Goal: Task Accomplishment & Management: Use online tool/utility

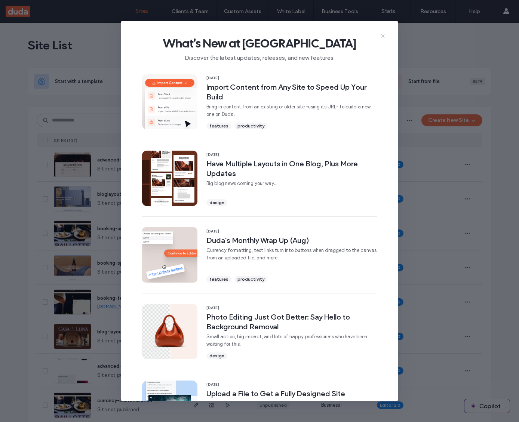
click at [381, 37] on use at bounding box center [382, 35] width 3 height 3
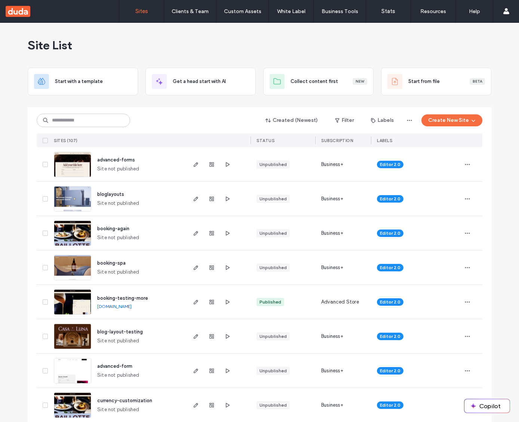
click at [115, 157] on span "advanced-forms" at bounding box center [116, 160] width 38 height 6
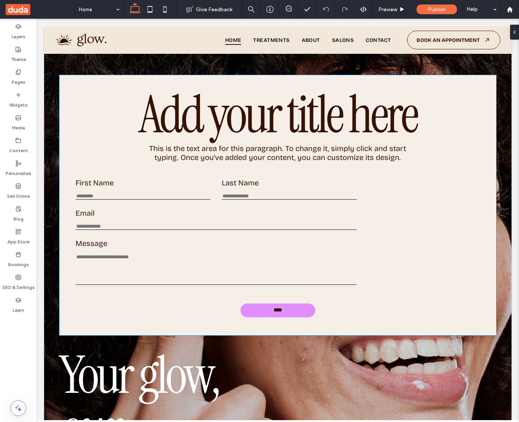
scroll to position [83, 0]
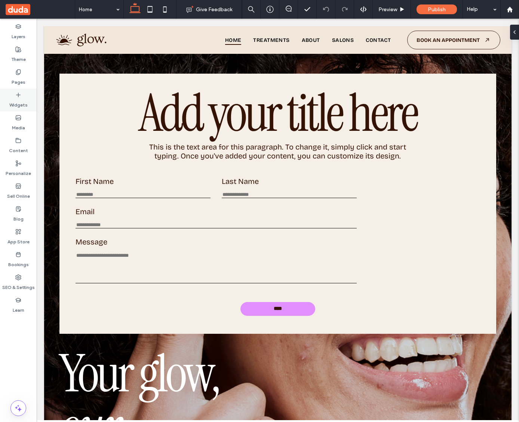
click at [8, 100] on div "Widgets" at bounding box center [18, 100] width 37 height 23
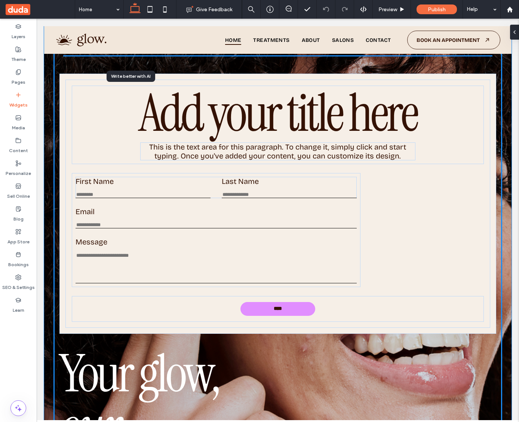
scroll to position [80, 0]
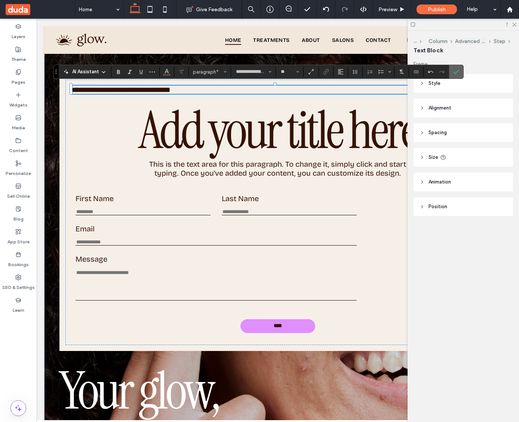
click at [456, 73] on use "Confirm" at bounding box center [457, 72] width 6 height 4
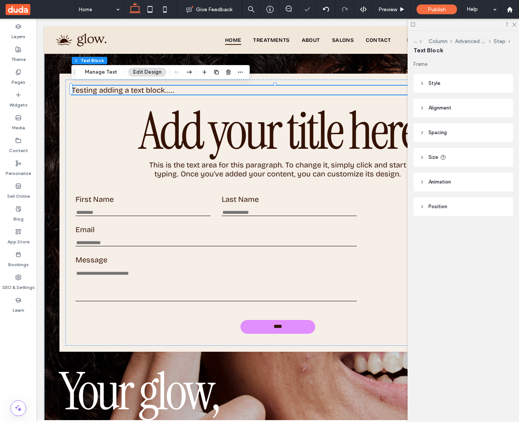
click at [123, 90] on span "Testing adding a text block....." at bounding box center [123, 90] width 103 height 9
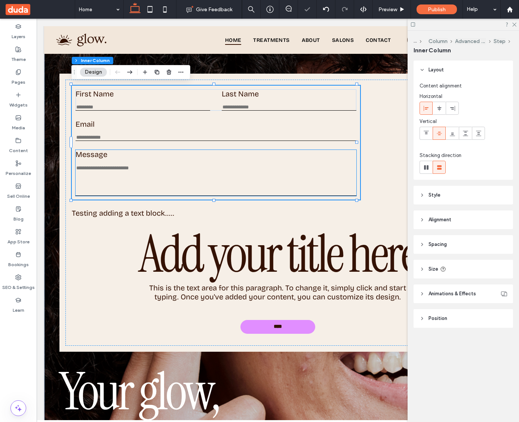
click at [121, 156] on label "Message" at bounding box center [216, 154] width 281 height 9
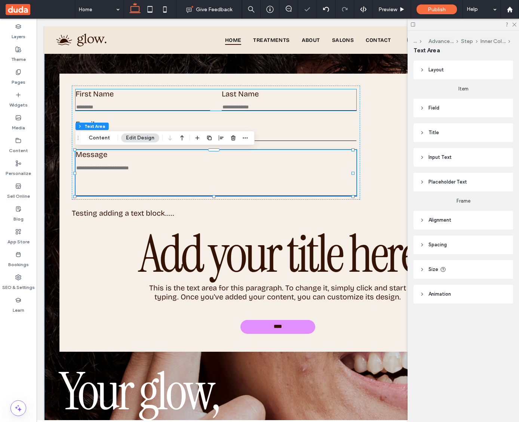
click at [104, 105] on input "First Name" at bounding box center [143, 107] width 135 height 6
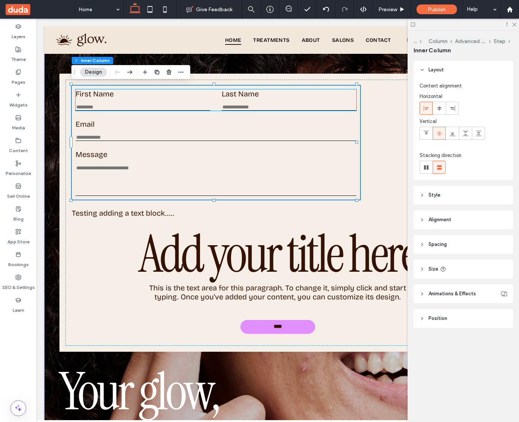
click at [91, 104] on input "First Name" at bounding box center [143, 107] width 135 height 6
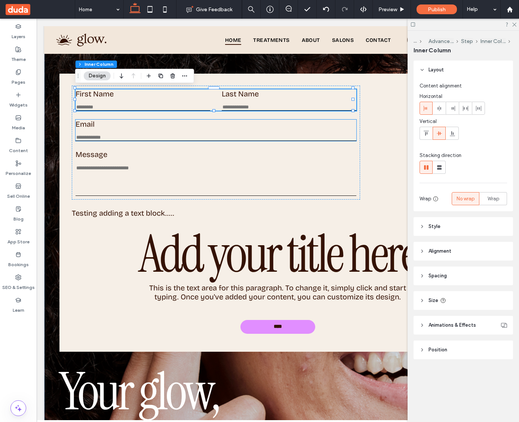
click at [99, 136] on input "Email" at bounding box center [216, 138] width 281 height 6
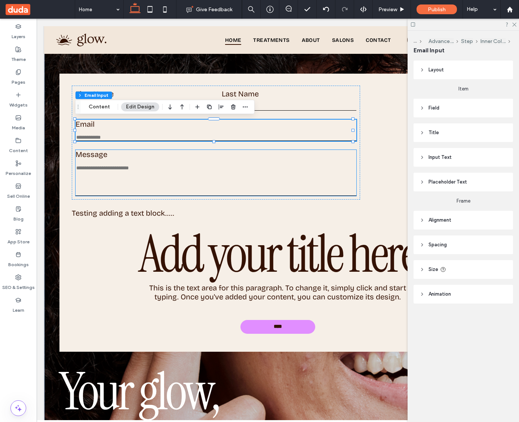
click at [100, 165] on textarea "Message" at bounding box center [216, 180] width 281 height 31
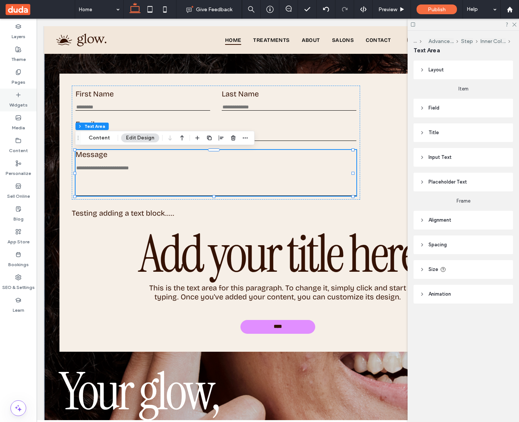
click at [23, 105] on label "Widgets" at bounding box center [18, 103] width 18 height 10
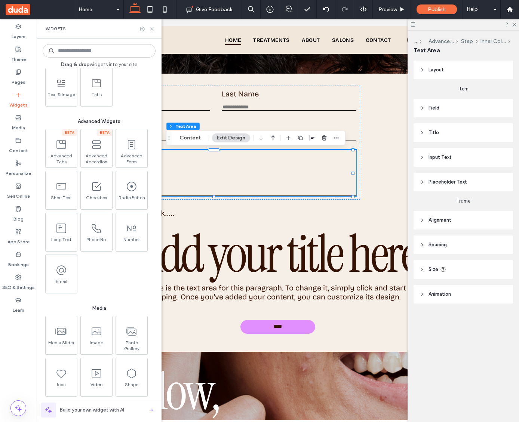
scroll to position [636, 0]
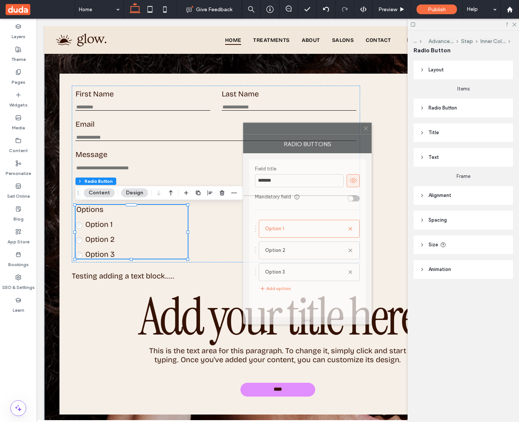
drag, startPoint x: 452, startPoint y: 120, endPoint x: 312, endPoint y: 133, distance: 140.5
click at [312, 133] on div at bounding box center [302, 128] width 117 height 11
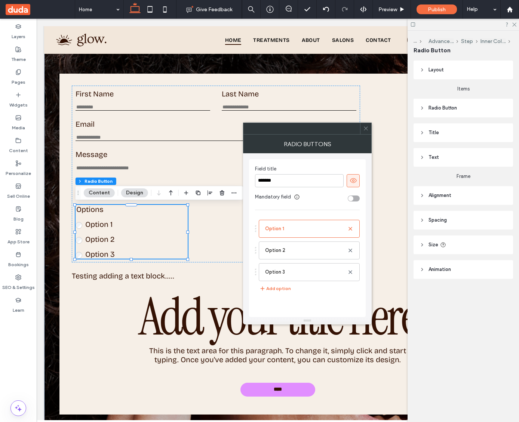
click at [366, 128] on use at bounding box center [366, 129] width 4 height 4
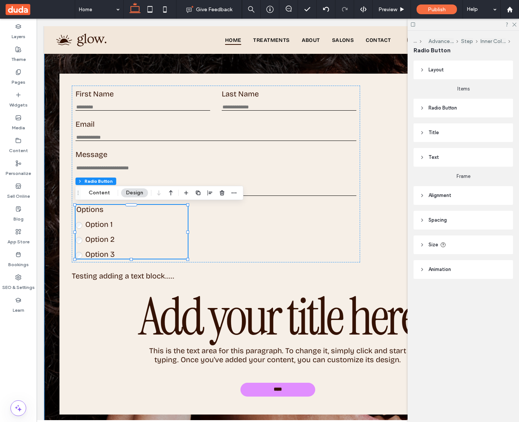
click at [105, 61] on div "First Name This is required Last Name This is required Email Enter an email Use…" at bounding box center [278, 314] width 468 height 680
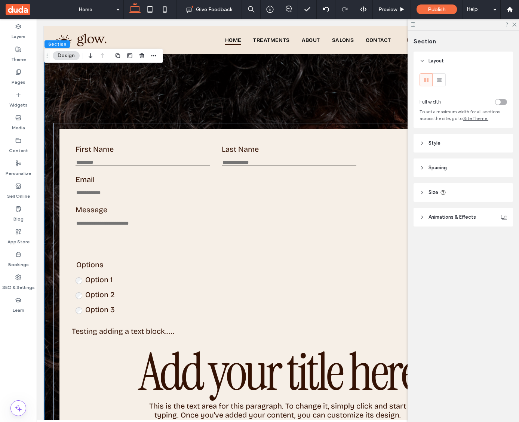
scroll to position [3, 0]
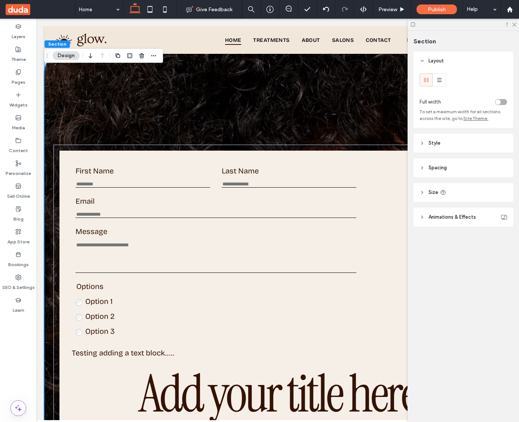
click at [67, 80] on div "First Name This is required Last Name This is required Email Enter an email Use…" at bounding box center [278, 391] width 468 height 680
click at [11, 97] on div "Widgets" at bounding box center [18, 100] width 37 height 23
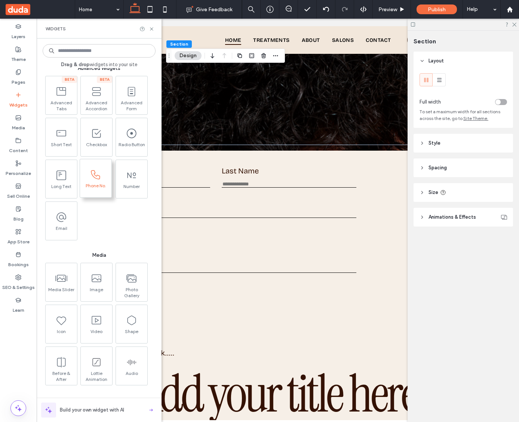
scroll to position [694, 0]
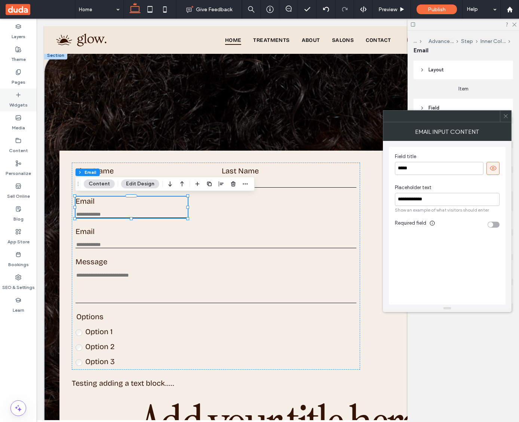
click at [21, 98] on label "Widgets" at bounding box center [18, 103] width 18 height 10
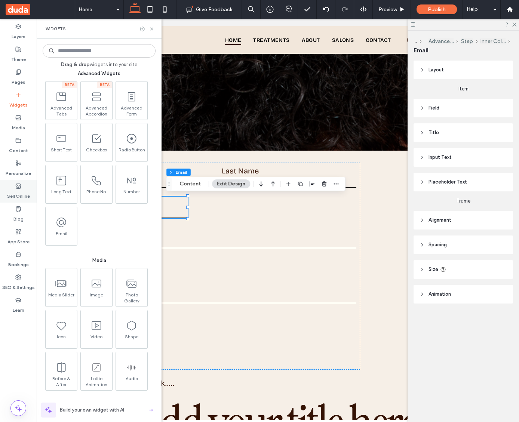
scroll to position [678, 0]
click at [154, 32] on div "Widgets" at bounding box center [99, 29] width 125 height 20
click at [152, 30] on icon at bounding box center [152, 29] width 6 height 6
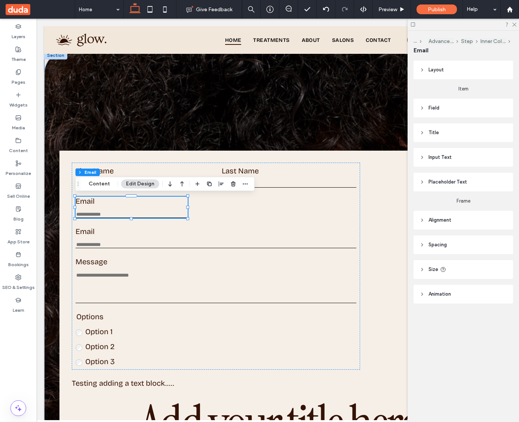
click at [90, 199] on label "Email" at bounding box center [132, 201] width 112 height 9
click at [99, 187] on button "Content" at bounding box center [99, 184] width 31 height 9
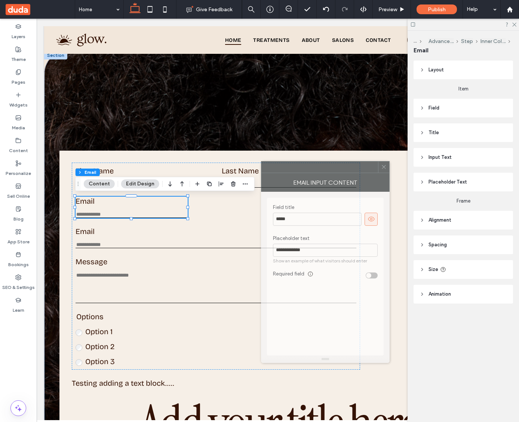
drag, startPoint x: 449, startPoint y: 116, endPoint x: 327, endPoint y: 167, distance: 132.2
click at [327, 167] on div at bounding box center [320, 167] width 117 height 11
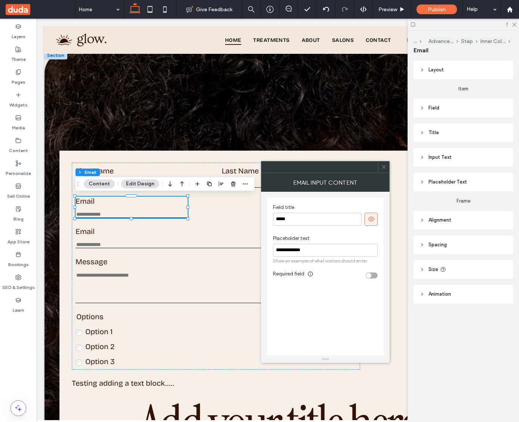
click at [371, 277] on div "toggle" at bounding box center [368, 275] width 5 height 5
click at [383, 171] on span at bounding box center [384, 167] width 6 height 11
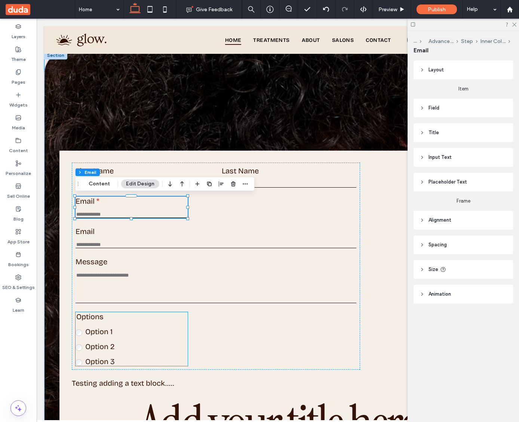
click at [105, 335] on span "Option 1" at bounding box center [98, 331] width 27 height 9
click at [105, 335] on div "Options Option 1 Option 2 Option 3 This is required" at bounding box center [132, 339] width 112 height 54
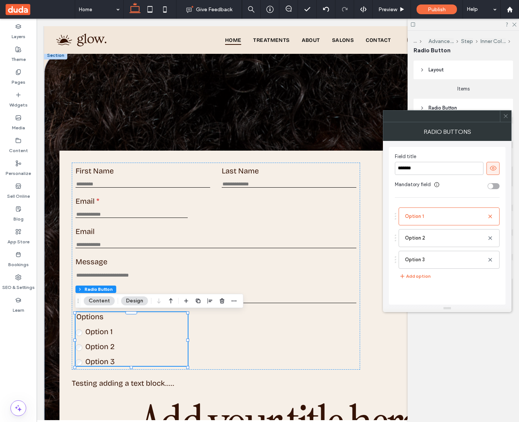
click at [103, 300] on button "Content" at bounding box center [99, 301] width 31 height 9
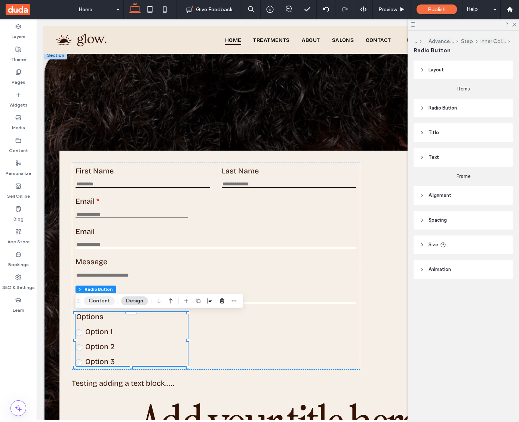
click at [106, 299] on button "Content" at bounding box center [99, 301] width 31 height 9
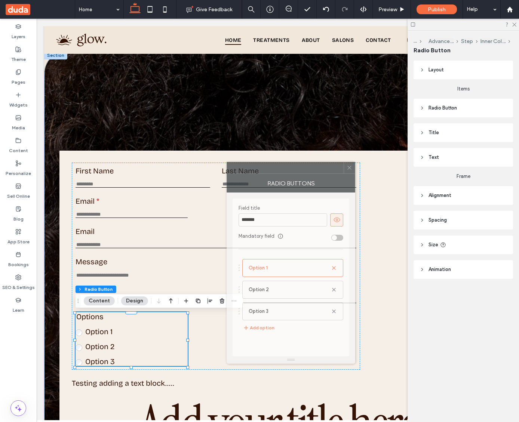
drag, startPoint x: 471, startPoint y: 118, endPoint x: 315, endPoint y: 170, distance: 164.7
click at [315, 170] on div at bounding box center [285, 167] width 117 height 11
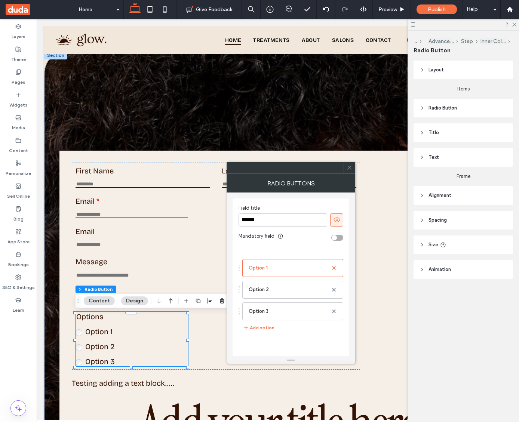
click at [315, 170] on div at bounding box center [285, 167] width 117 height 11
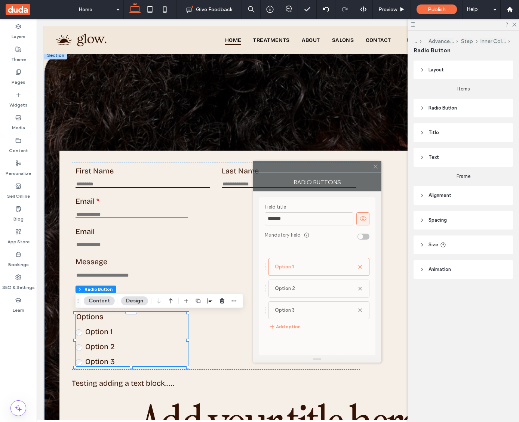
drag, startPoint x: 315, startPoint y: 170, endPoint x: 340, endPoint y: 169, distance: 25.5
click at [340, 169] on div at bounding box center [311, 166] width 117 height 11
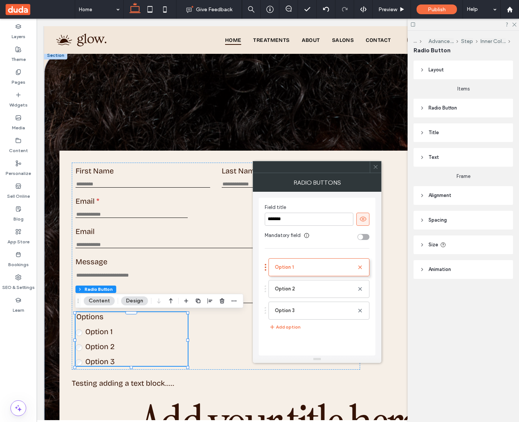
drag, startPoint x: 265, startPoint y: 271, endPoint x: 270, endPoint y: 266, distance: 6.4
click at [302, 266] on label "Option 1" at bounding box center [316, 267] width 82 height 15
click at [296, 268] on input "********" at bounding box center [316, 267] width 82 height 11
drag, startPoint x: 296, startPoint y: 268, endPoint x: 280, endPoint y: 270, distance: 16.6
click at [280, 270] on input "********" at bounding box center [316, 267] width 82 height 11
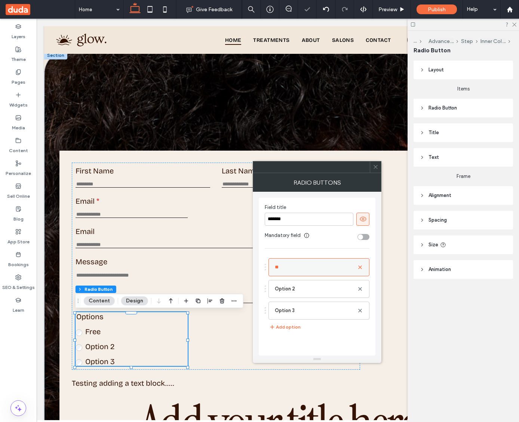
type input "*"
type input "**********"
click at [375, 170] on span at bounding box center [376, 167] width 6 height 11
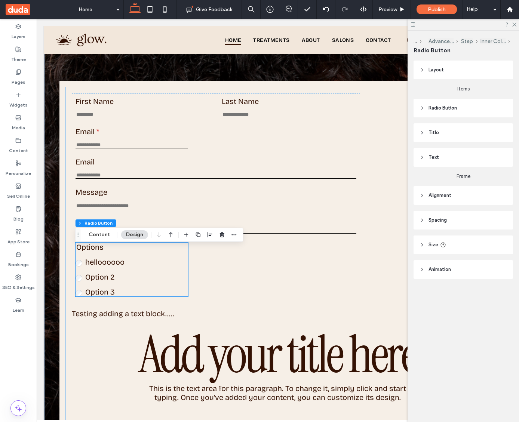
scroll to position [76, 0]
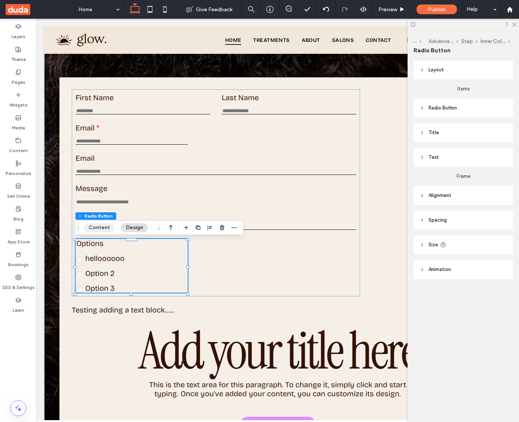
click at [103, 228] on button "Content" at bounding box center [99, 227] width 31 height 9
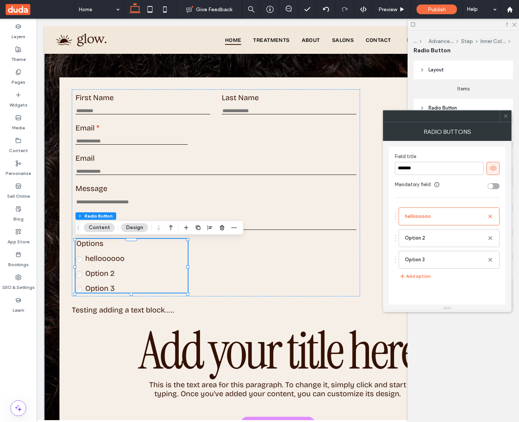
click at [435, 186] on use at bounding box center [437, 184] width 5 height 5
click at [452, 187] on div "Mandatory field" at bounding box center [440, 184] width 90 height 7
click at [492, 187] on div "toggle" at bounding box center [490, 186] width 5 height 5
click at [491, 189] on div "toggle" at bounding box center [494, 186] width 12 height 6
click at [508, 119] on span at bounding box center [506, 116] width 6 height 11
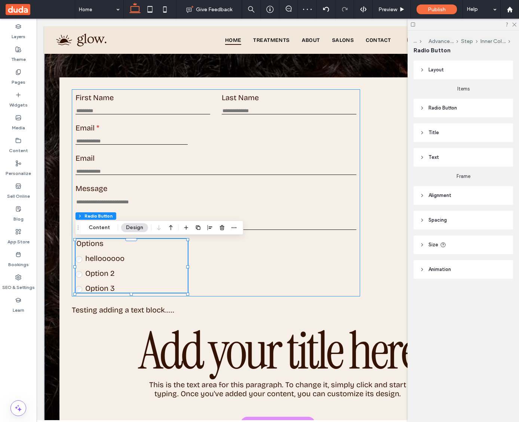
drag, startPoint x: 130, startPoint y: 184, endPoint x: 131, endPoint y: 195, distance: 10.9
click at [130, 184] on div "First Name This is required Last Name This is required Email Enter an email Use…" at bounding box center [216, 192] width 289 height 207
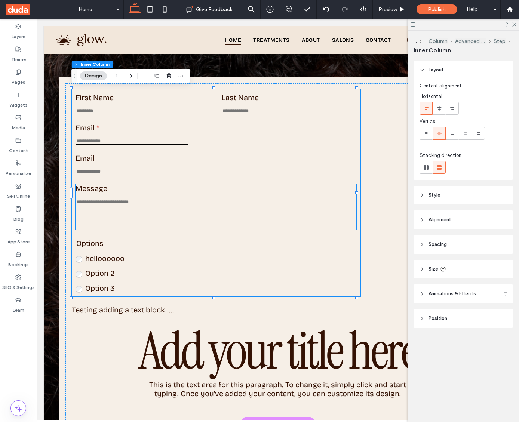
click at [130, 204] on textarea "Message" at bounding box center [216, 214] width 281 height 31
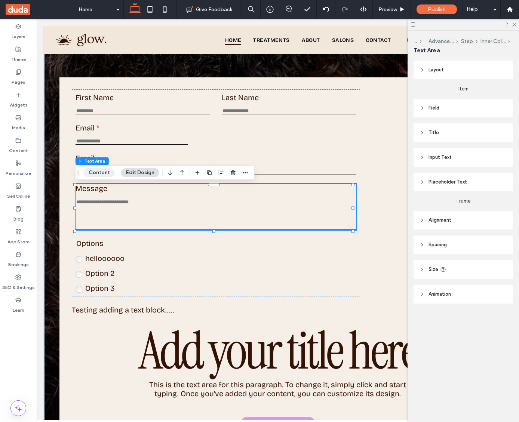
click at [101, 172] on button "Content" at bounding box center [99, 172] width 31 height 9
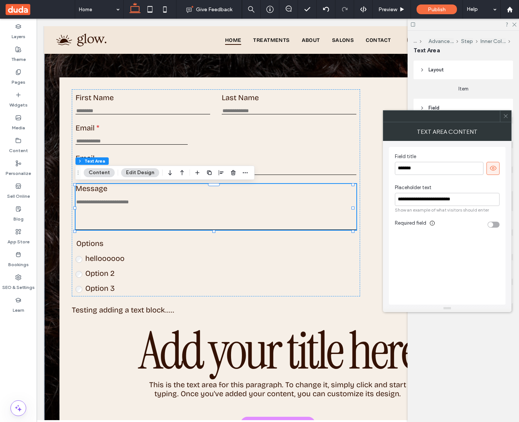
click at [489, 225] on div "toggle" at bounding box center [490, 224] width 5 height 5
click at [488, 225] on div "toggle" at bounding box center [494, 225] width 12 height 6
click at [488, 225] on div "toggle" at bounding box center [490, 224] width 5 height 5
click at [490, 225] on div "toggle" at bounding box center [494, 225] width 12 height 6
click at [127, 204] on textarea "Message" at bounding box center [216, 214] width 281 height 31
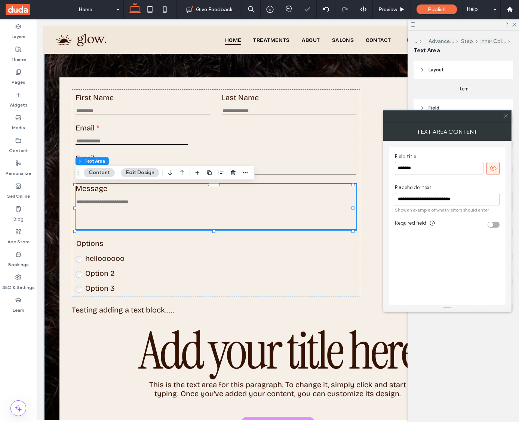
click at [127, 204] on textarea "Message" at bounding box center [216, 214] width 281 height 31
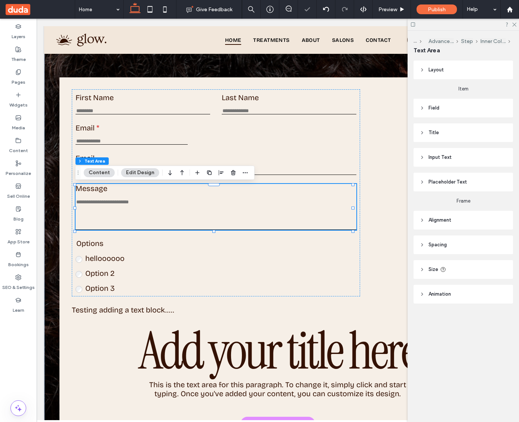
click at [127, 204] on textarea "Message" at bounding box center [216, 214] width 281 height 31
click at [108, 170] on button "Content" at bounding box center [99, 172] width 31 height 9
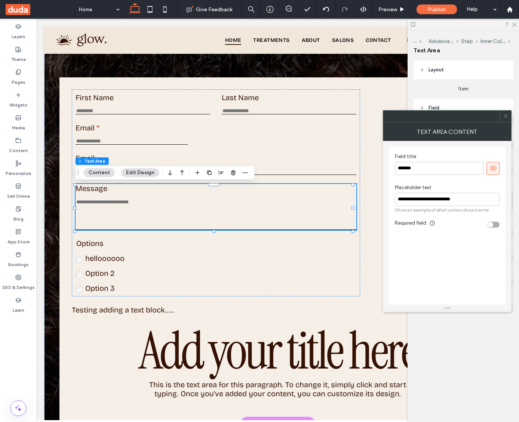
click at [141, 172] on button "Edit Design" at bounding box center [140, 172] width 38 height 9
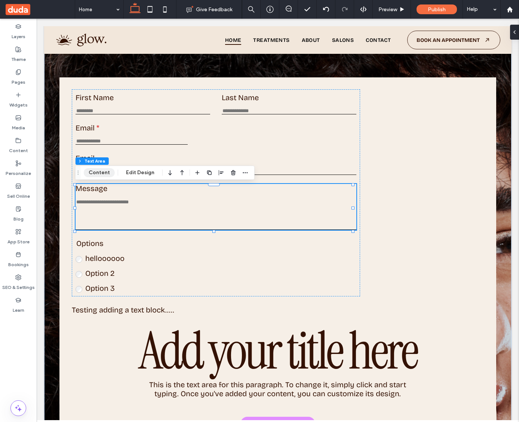
click at [101, 172] on button "Content" at bounding box center [99, 172] width 31 height 9
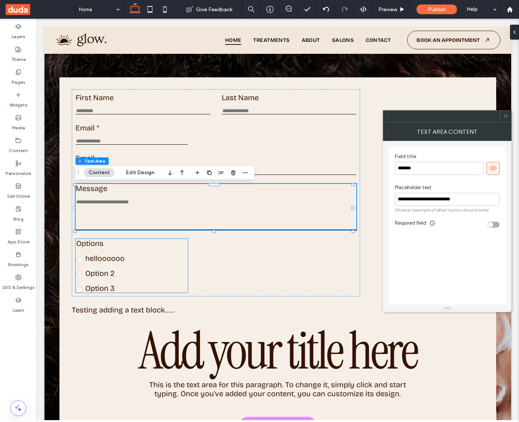
click at [113, 273] on span "Option 2" at bounding box center [99, 273] width 29 height 9
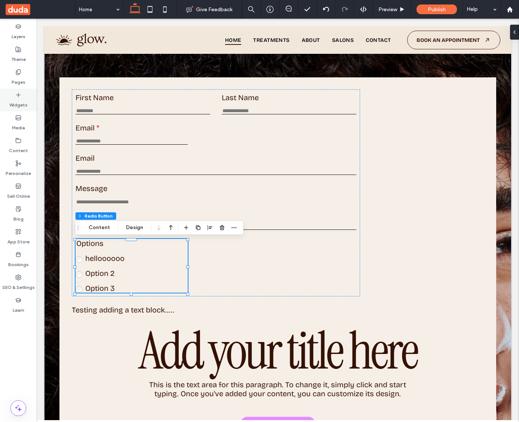
click at [29, 96] on div "Widgets" at bounding box center [18, 100] width 37 height 23
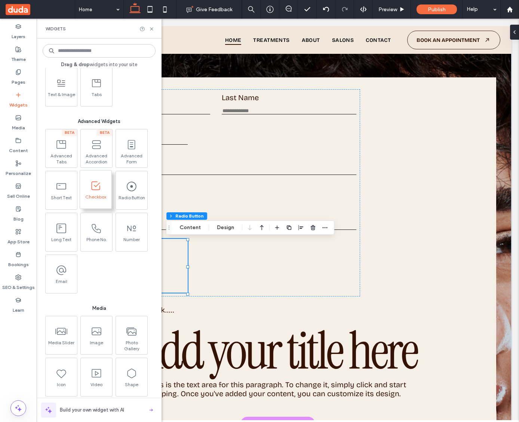
scroll to position [632, 0]
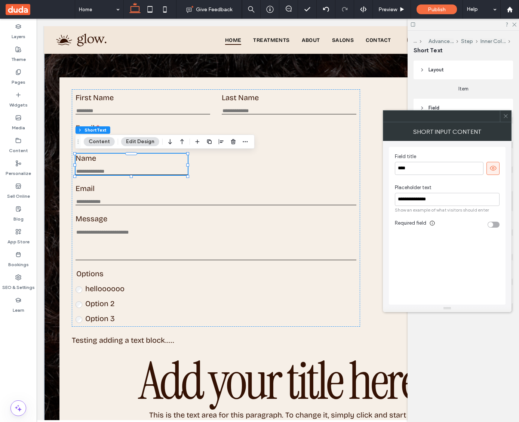
click at [490, 170] on icon at bounding box center [493, 168] width 7 height 7
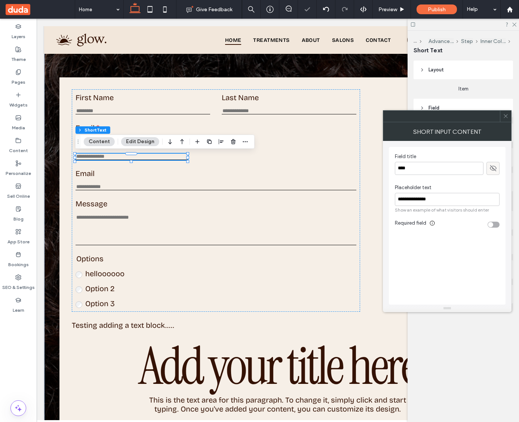
click at [490, 170] on icon at bounding box center [493, 168] width 7 height 7
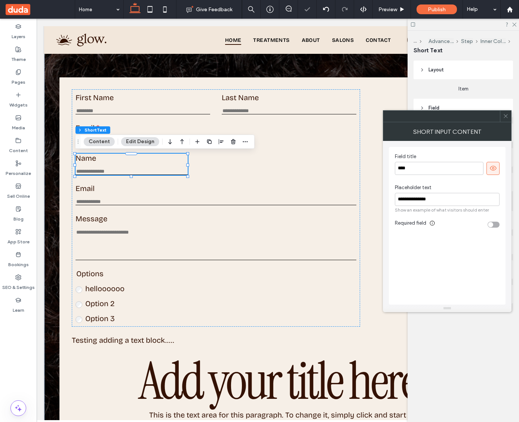
click at [490, 168] on icon at bounding box center [493, 168] width 7 height 7
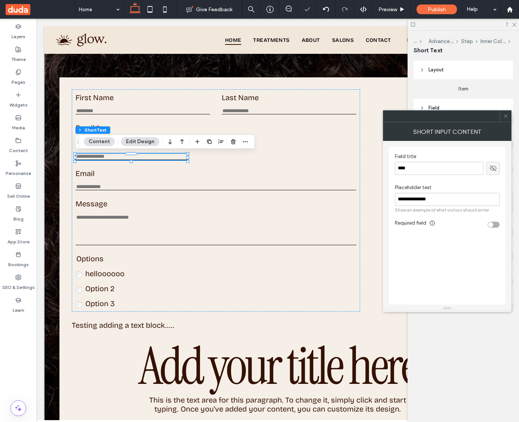
click at [492, 167] on icon at bounding box center [493, 168] width 7 height 7
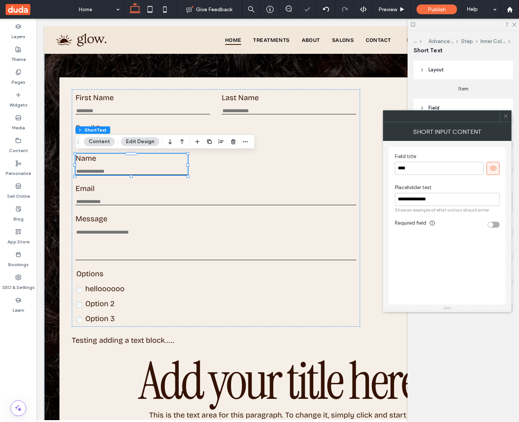
click at [490, 165] on icon at bounding box center [493, 168] width 7 height 7
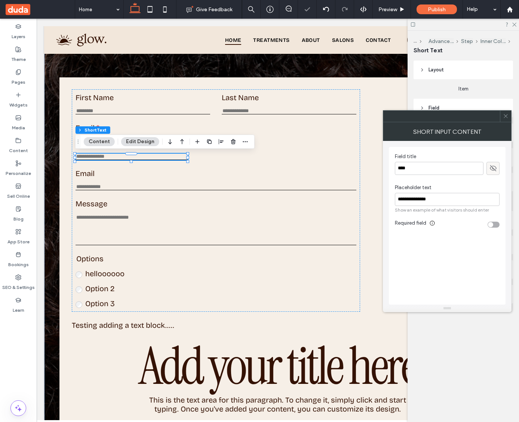
click at [500, 169] on label at bounding box center [493, 168] width 13 height 13
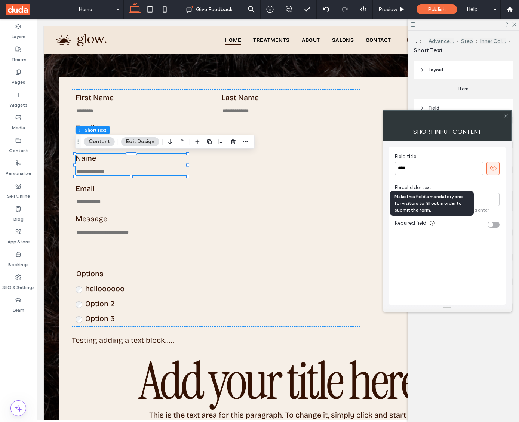
click at [431, 225] on icon at bounding box center [433, 223] width 6 height 6
click at [436, 229] on div "Required field" at bounding box center [447, 225] width 105 height 10
click at [493, 223] on div "toggle" at bounding box center [490, 224] width 5 height 5
click at [492, 223] on div "toggle" at bounding box center [494, 225] width 12 height 6
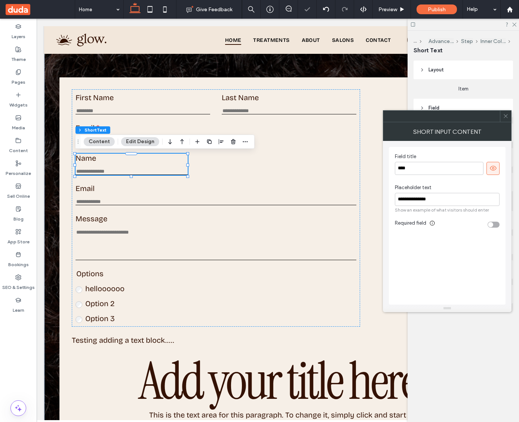
click at [494, 171] on icon at bounding box center [493, 168] width 7 height 7
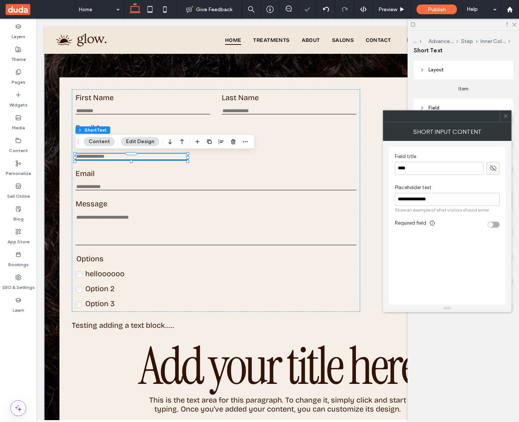
click at [494, 171] on icon at bounding box center [493, 168] width 7 height 7
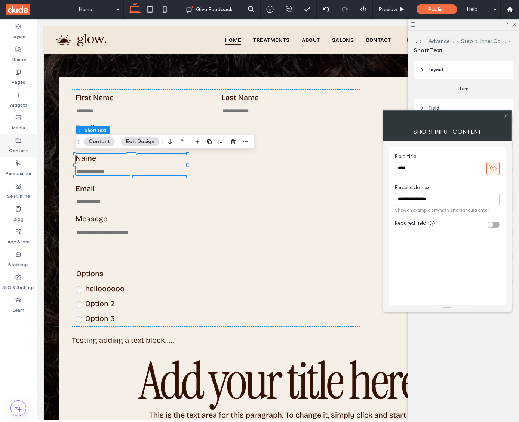
click at [23, 144] on label "Content" at bounding box center [18, 149] width 19 height 10
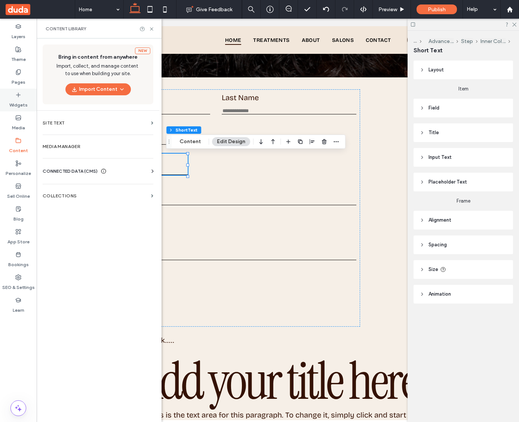
click at [19, 93] on icon at bounding box center [18, 95] width 6 height 6
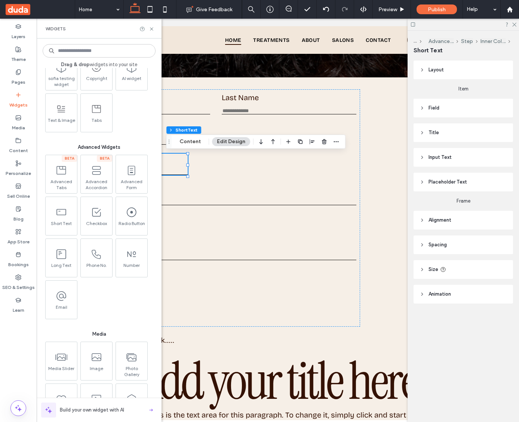
scroll to position [629, 0]
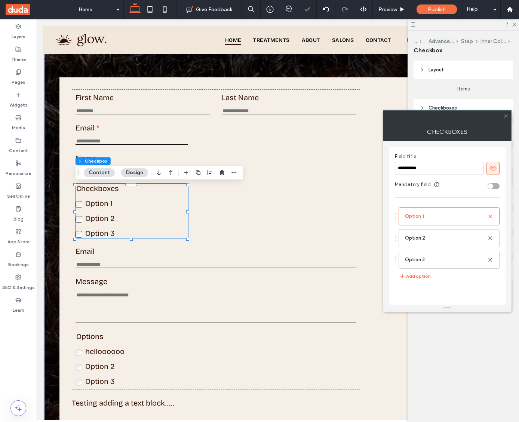
click at [101, 174] on button "Content" at bounding box center [99, 172] width 31 height 9
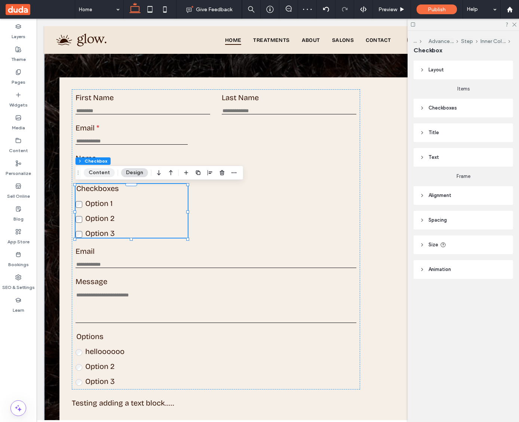
click at [101, 174] on button "Content" at bounding box center [99, 172] width 31 height 9
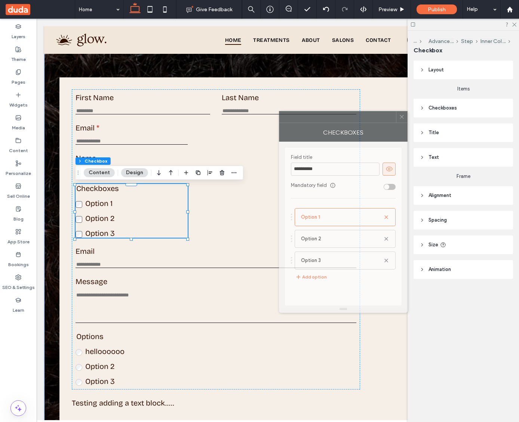
drag, startPoint x: 440, startPoint y: 119, endPoint x: 336, endPoint y: 124, distance: 103.8
click at [336, 119] on div at bounding box center [338, 117] width 117 height 11
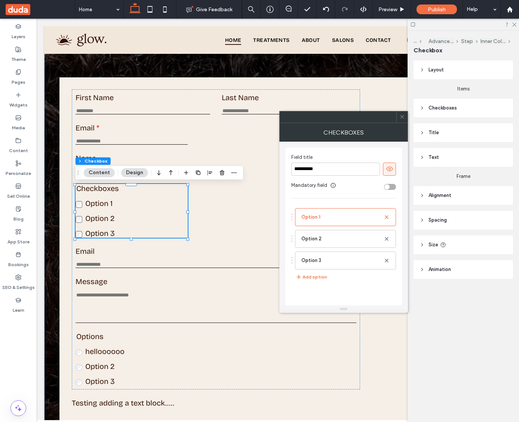
click at [405, 118] on icon at bounding box center [403, 117] width 6 height 6
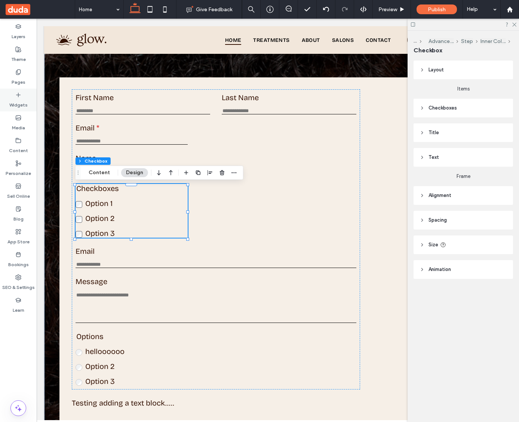
click at [19, 101] on label "Widgets" at bounding box center [18, 103] width 18 height 10
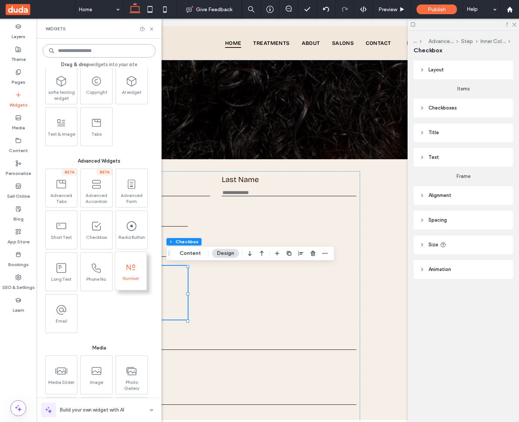
scroll to position [602, 0]
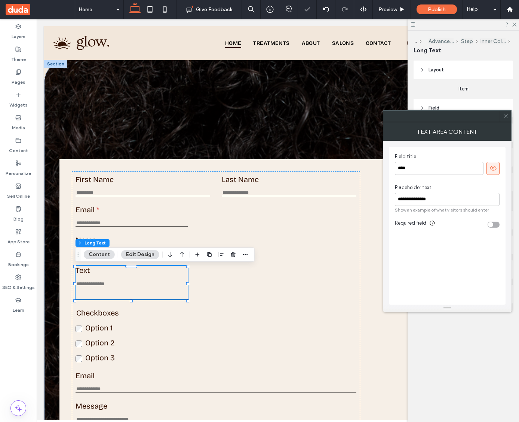
click at [94, 254] on button "Content" at bounding box center [99, 254] width 31 height 9
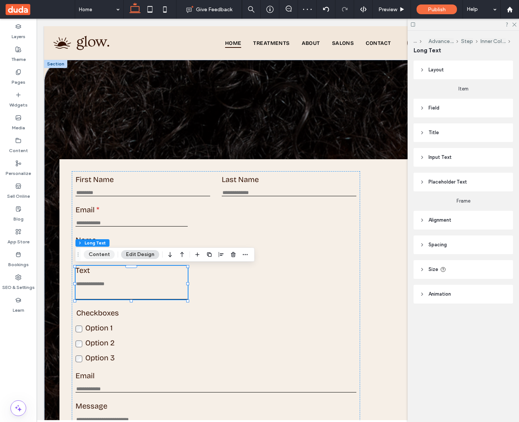
click at [94, 254] on button "Content" at bounding box center [99, 254] width 31 height 9
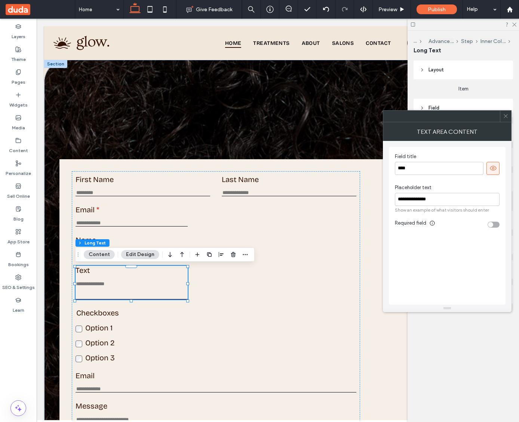
click at [488, 171] on div at bounding box center [493, 168] width 12 height 12
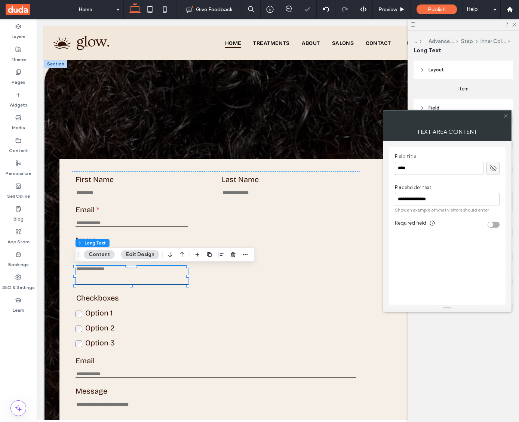
click at [490, 171] on icon at bounding box center [493, 168] width 7 height 7
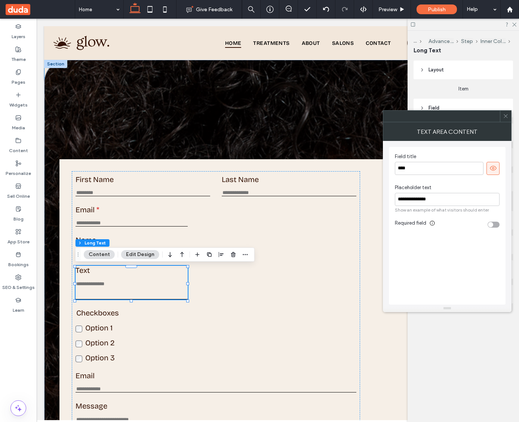
drag, startPoint x: 94, startPoint y: 268, endPoint x: 90, endPoint y: 270, distance: 4.2
click at [94, 268] on label "Text" at bounding box center [132, 270] width 112 height 9
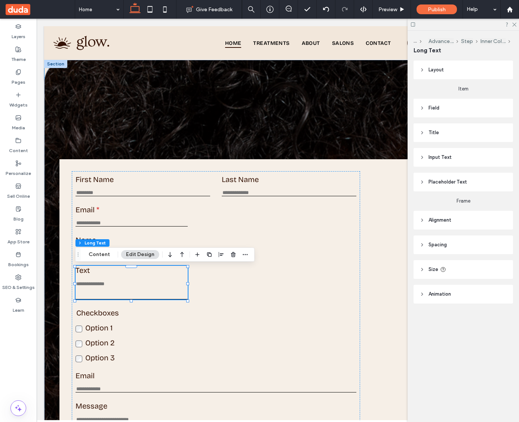
click at [85, 273] on label "Text" at bounding box center [132, 270] width 112 height 9
click at [108, 255] on button "Content" at bounding box center [99, 254] width 31 height 9
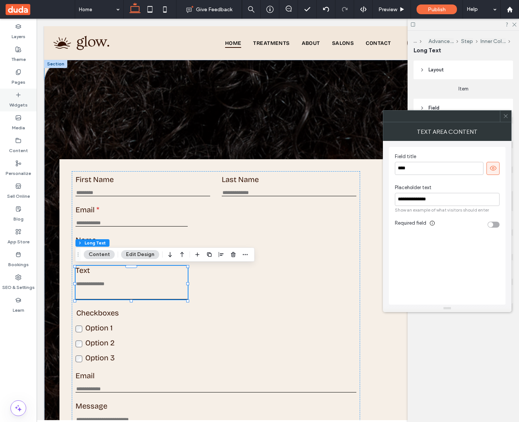
click at [15, 102] on label "Widgets" at bounding box center [18, 103] width 18 height 10
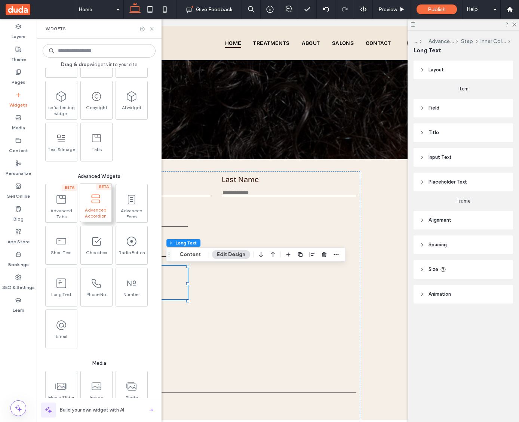
scroll to position [577, 0]
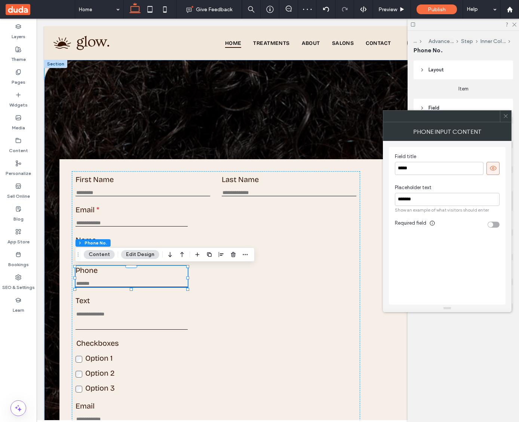
click at [493, 225] on div "toggle" at bounding box center [490, 224] width 5 height 5
click at [492, 226] on div "toggle" at bounding box center [494, 225] width 12 height 6
click at [69, 160] on div "First Name This is required Last Name This is required Email Enter an email Use…" at bounding box center [277, 428] width 437 height 538
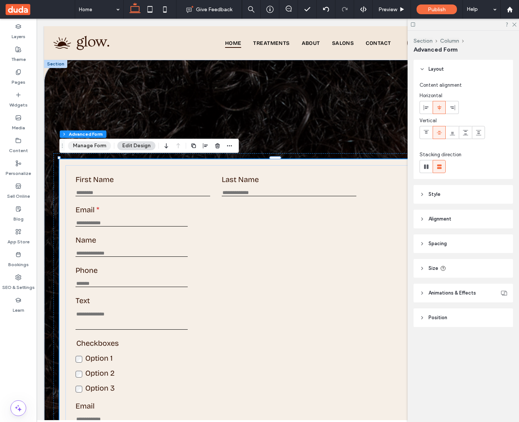
click at [88, 145] on button "Manage Form" at bounding box center [89, 145] width 43 height 9
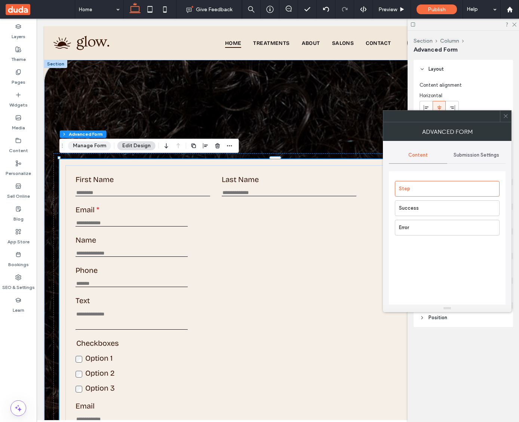
click at [91, 146] on button "Manage Form" at bounding box center [89, 145] width 43 height 9
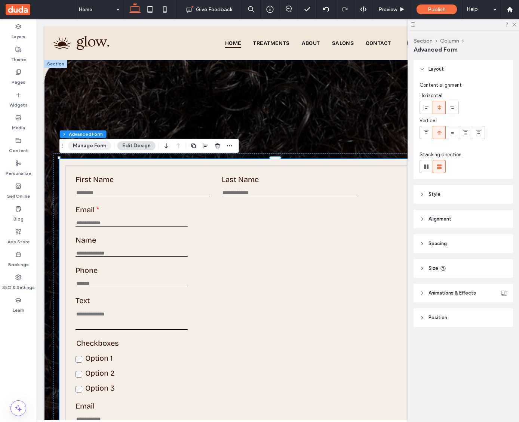
click at [91, 146] on button "Manage Form" at bounding box center [89, 145] width 43 height 9
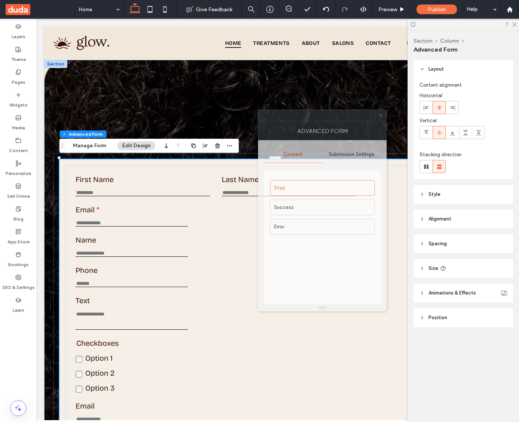
drag, startPoint x: 466, startPoint y: 115, endPoint x: 323, endPoint y: 114, distance: 143.3
click at [323, 113] on div at bounding box center [317, 115] width 117 height 11
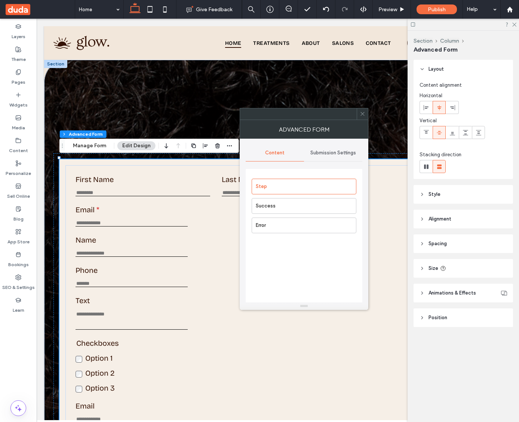
click at [329, 158] on div "Submission Settings" at bounding box center [333, 153] width 58 height 16
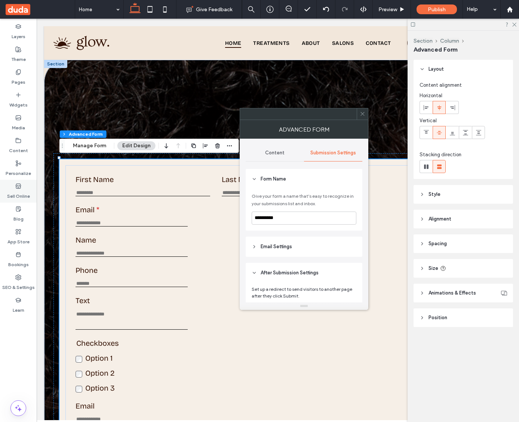
scroll to position [32, 0]
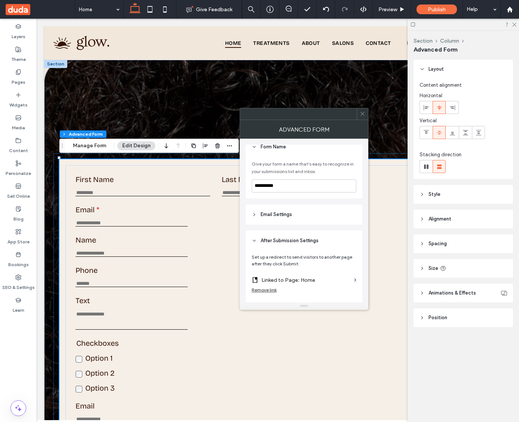
click at [260, 216] on header "Email Settings" at bounding box center [304, 215] width 117 height 20
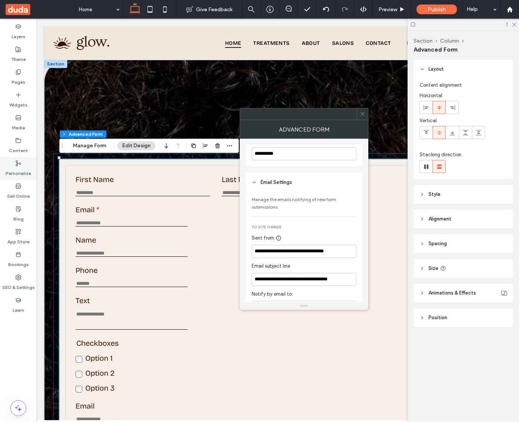
scroll to position [65, 0]
click at [256, 225] on span "To Site Owner" at bounding box center [267, 227] width 30 height 5
click at [321, 229] on div "**********" at bounding box center [304, 361] width 117 height 339
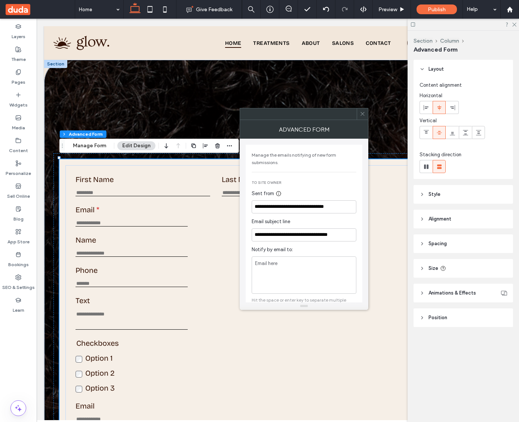
scroll to position [110, 0]
click at [279, 194] on icon at bounding box center [279, 193] width 6 height 6
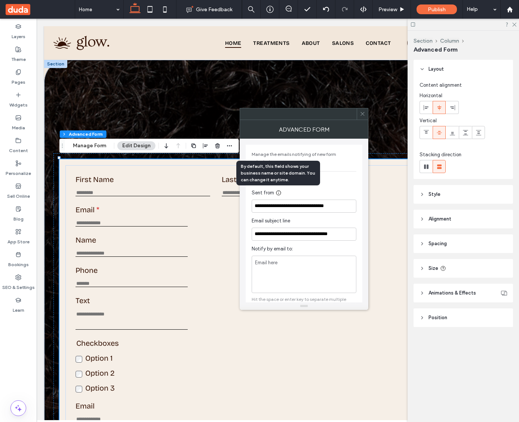
click at [279, 194] on icon at bounding box center [279, 193] width 6 height 6
click at [313, 193] on div "Sent from" at bounding box center [303, 192] width 102 height 7
click at [278, 194] on icon at bounding box center [279, 193] width 6 height 6
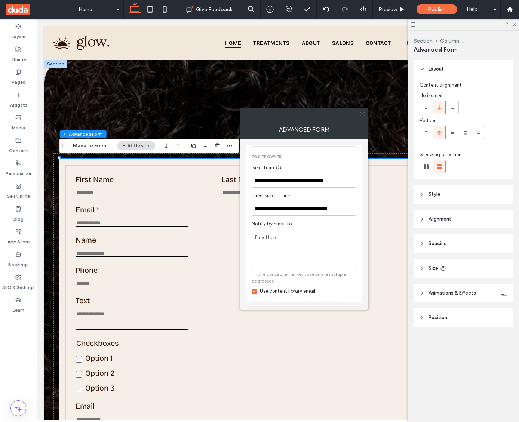
scroll to position [136, 0]
click at [278, 166] on icon at bounding box center [279, 167] width 6 height 6
click at [272, 209] on input "**********" at bounding box center [304, 207] width 105 height 13
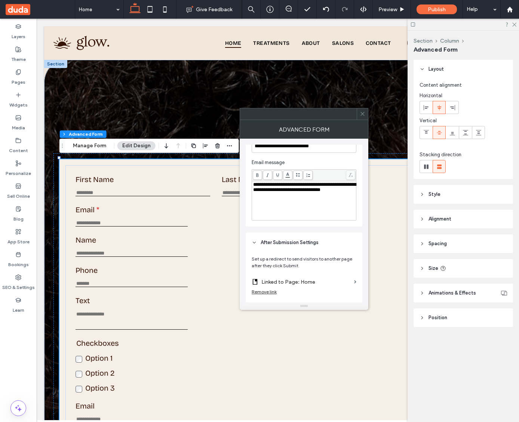
scroll to position [371, 0]
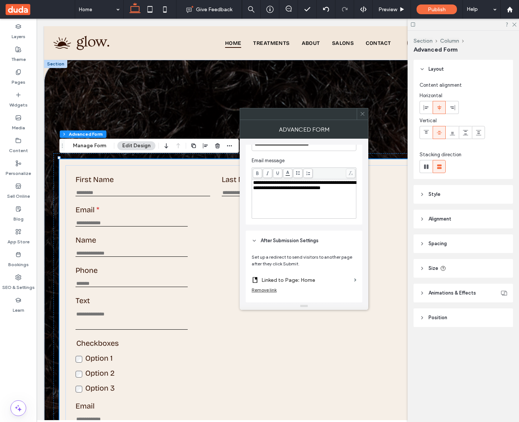
click at [363, 114] on use at bounding box center [363, 114] width 4 height 4
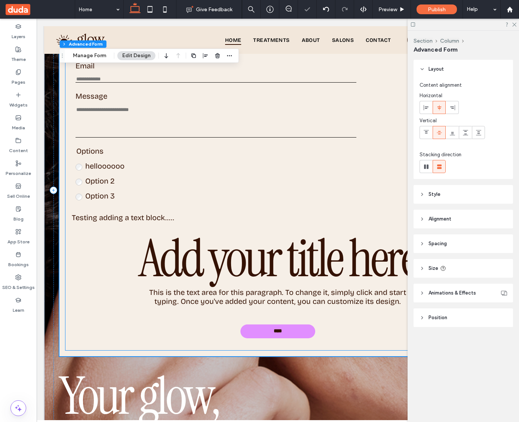
scroll to position [352, 0]
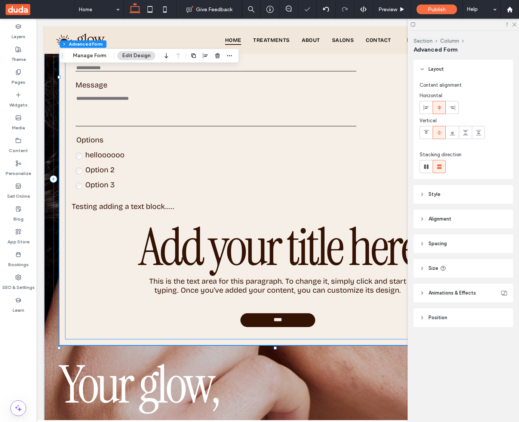
click at [282, 322] on link "****" at bounding box center [278, 321] width 75 height 14
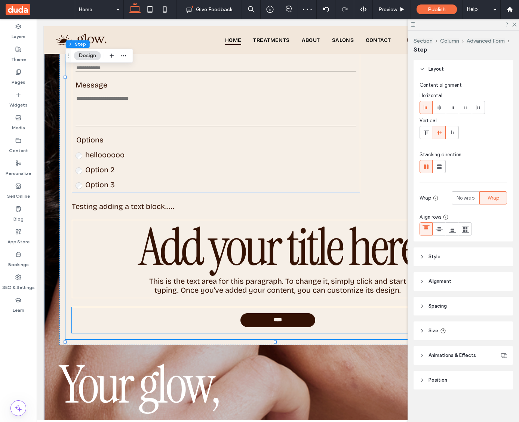
click at [281, 322] on span "****" at bounding box center [278, 320] width 13 height 6
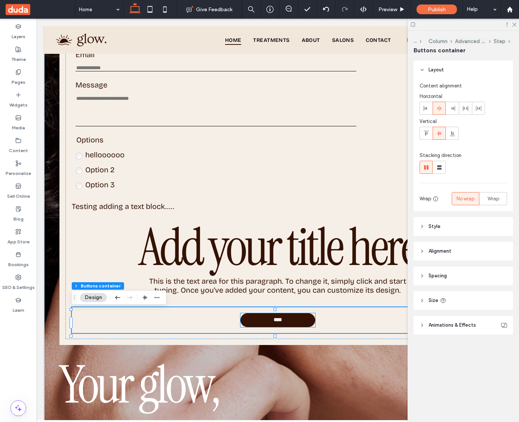
click at [281, 322] on span "****" at bounding box center [278, 320] width 13 height 6
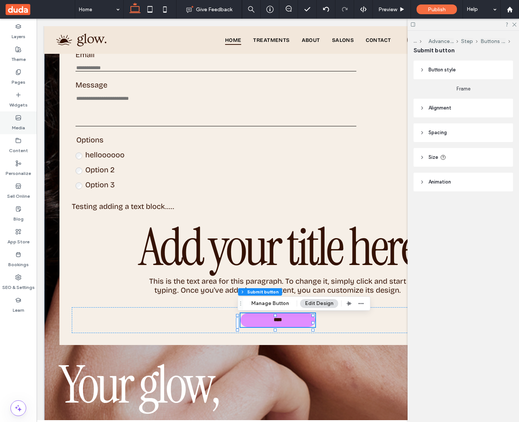
click at [19, 116] on icon at bounding box center [18, 118] width 6 height 6
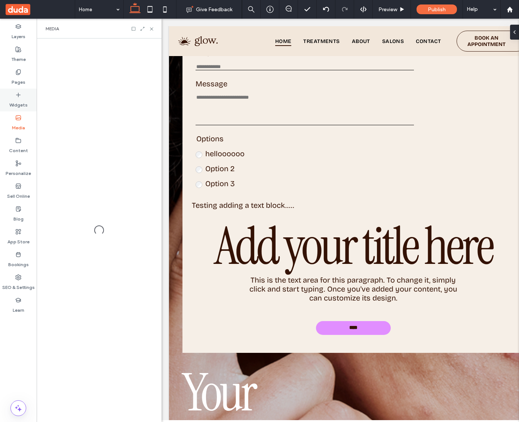
click at [25, 95] on div "Widgets" at bounding box center [18, 100] width 37 height 23
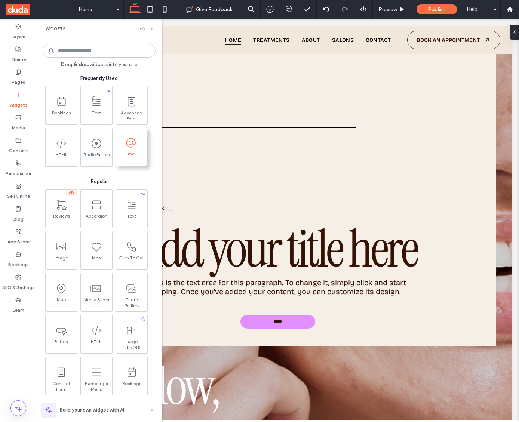
scroll to position [0, 0]
drag, startPoint x: 153, startPoint y: 31, endPoint x: 180, endPoint y: 75, distance: 51.7
click at [153, 31] on icon at bounding box center [152, 29] width 6 height 6
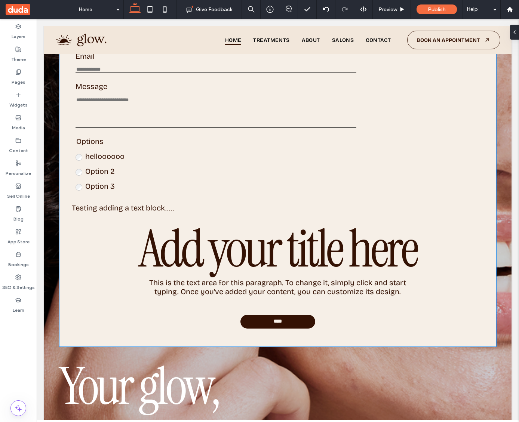
click at [291, 325] on link "****" at bounding box center [278, 322] width 75 height 14
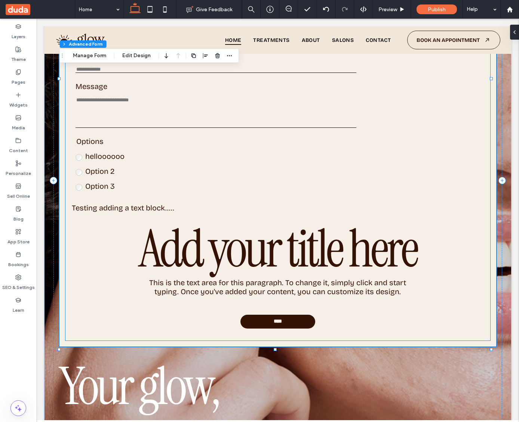
click at [265, 326] on link "****" at bounding box center [278, 322] width 75 height 14
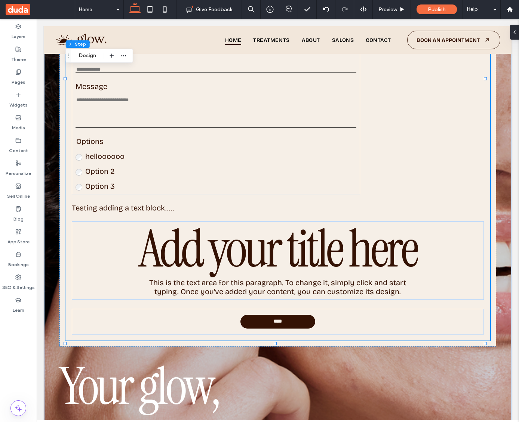
click at [265, 326] on link "****" at bounding box center [278, 322] width 75 height 14
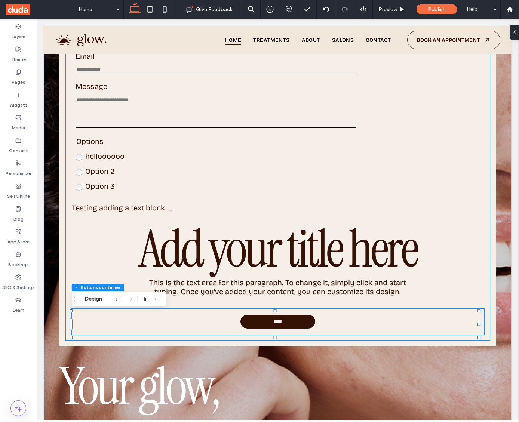
click at [265, 326] on link "****" at bounding box center [278, 322] width 75 height 14
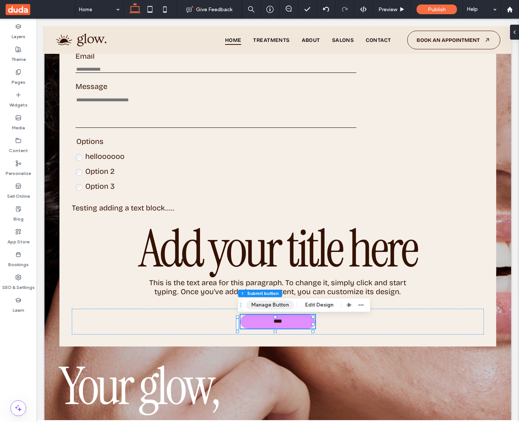
click at [273, 305] on button "Manage Button" at bounding box center [271, 305] width 48 height 9
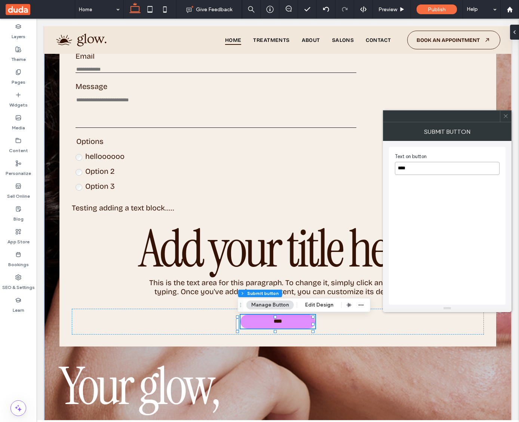
click at [430, 166] on input "****" at bounding box center [447, 168] width 105 height 13
click at [423, 221] on div "Text on button ****" at bounding box center [447, 226] width 117 height 158
click at [416, 167] on input "****" at bounding box center [447, 168] width 105 height 13
drag, startPoint x: 416, startPoint y: 167, endPoint x: 398, endPoint y: 167, distance: 18.0
click at [398, 167] on input "****" at bounding box center [447, 168] width 105 height 13
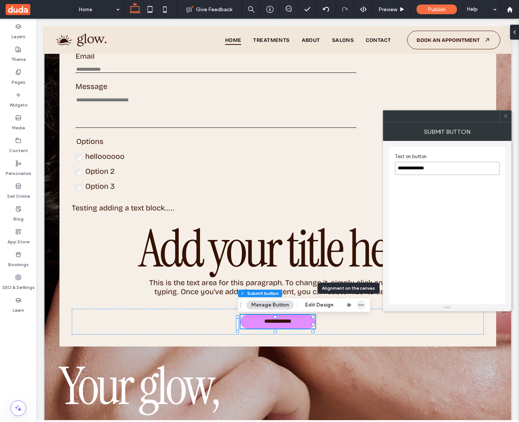
type input "**********"
click at [358, 306] on icon "button" at bounding box center [361, 305] width 6 height 6
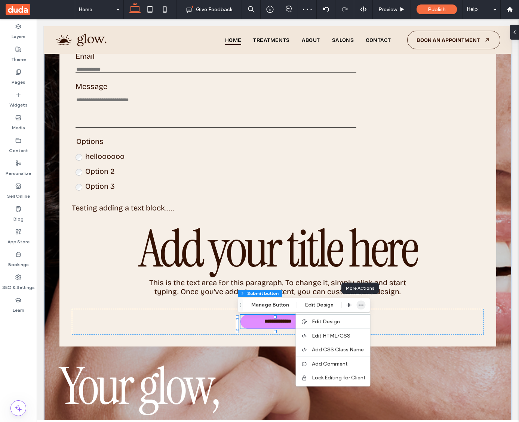
click at [358, 306] on icon "button" at bounding box center [361, 305] width 6 height 6
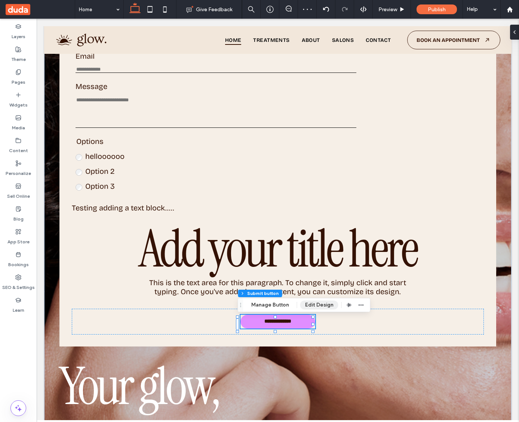
click at [317, 306] on button "Edit Design" at bounding box center [319, 305] width 38 height 9
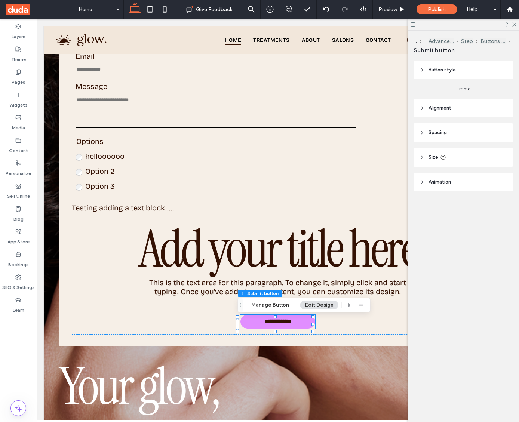
click at [424, 65] on header "Button style" at bounding box center [464, 70] width 100 height 19
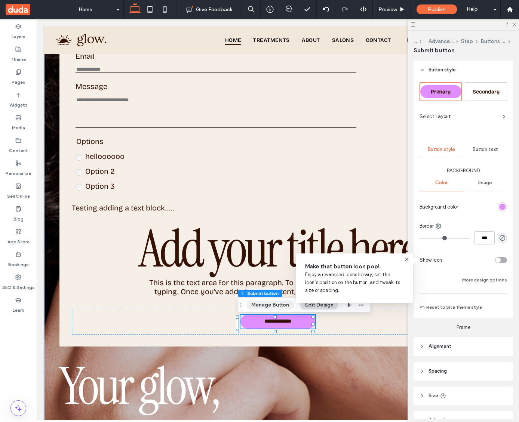
click at [278, 305] on button "Manage Button" at bounding box center [271, 305] width 48 height 9
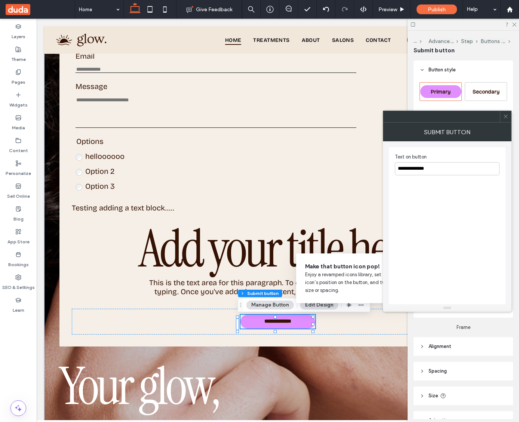
click at [278, 305] on button "Manage Button" at bounding box center [271, 305] width 48 height 9
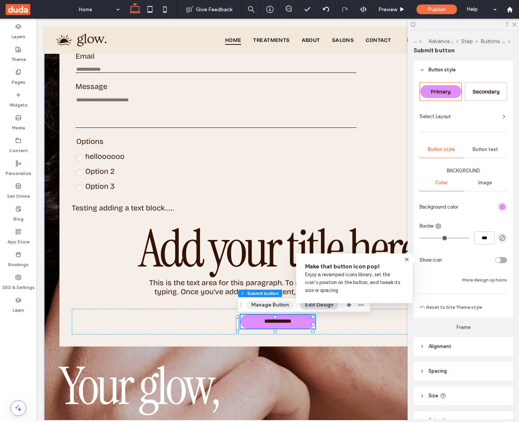
click at [278, 306] on button "Manage Button" at bounding box center [271, 305] width 48 height 9
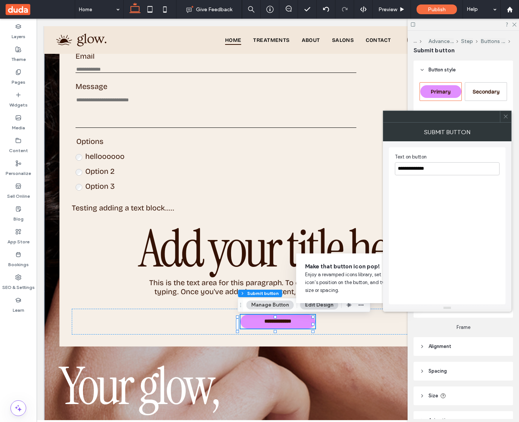
click at [507, 116] on icon at bounding box center [506, 117] width 6 height 6
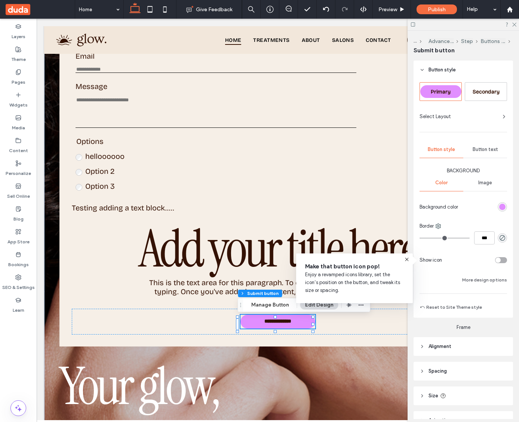
click at [407, 260] on use at bounding box center [406, 259] width 3 height 3
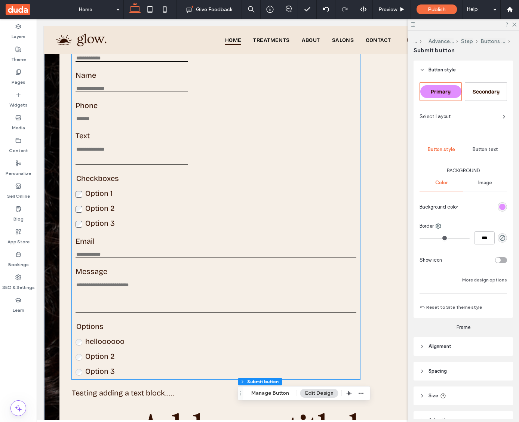
scroll to position [157, 0]
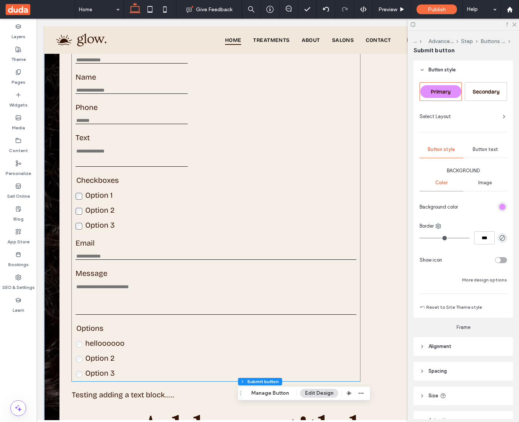
click at [98, 199] on span "Option 1" at bounding box center [98, 195] width 27 height 9
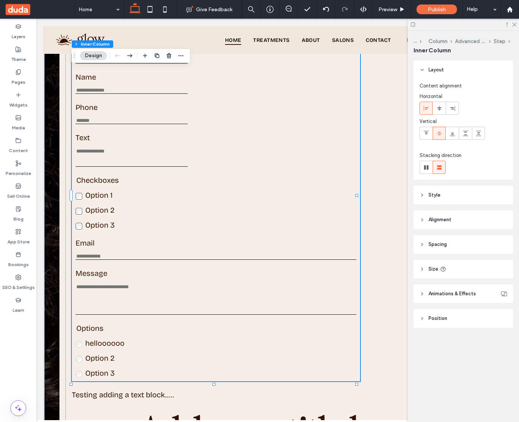
click at [99, 197] on span "Option 1" at bounding box center [98, 195] width 27 height 9
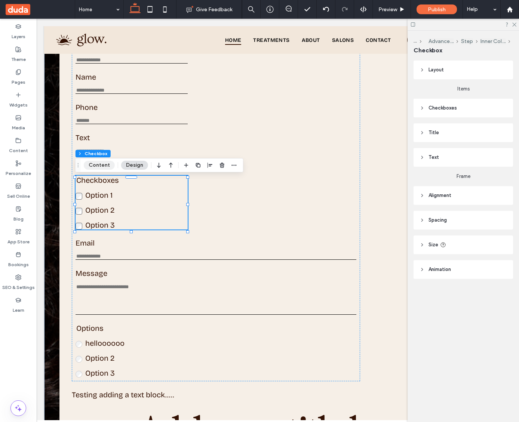
click at [100, 167] on button "Content" at bounding box center [99, 165] width 31 height 9
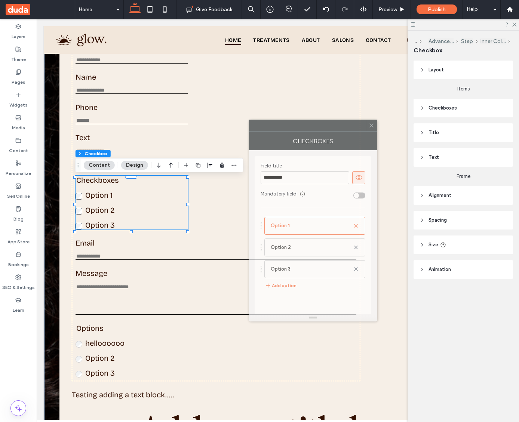
drag, startPoint x: 425, startPoint y: 117, endPoint x: 294, endPoint y: 126, distance: 130.8
click at [294, 126] on div at bounding box center [307, 125] width 117 height 11
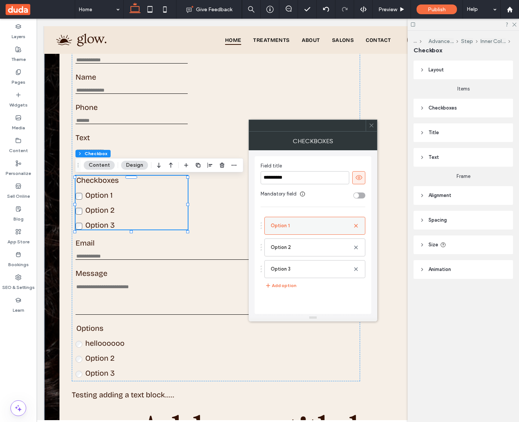
click at [283, 230] on label "Option 1" at bounding box center [312, 226] width 82 height 15
click at [356, 196] on div "toggle" at bounding box center [356, 195] width 5 height 5
click at [372, 128] on icon at bounding box center [372, 126] width 6 height 6
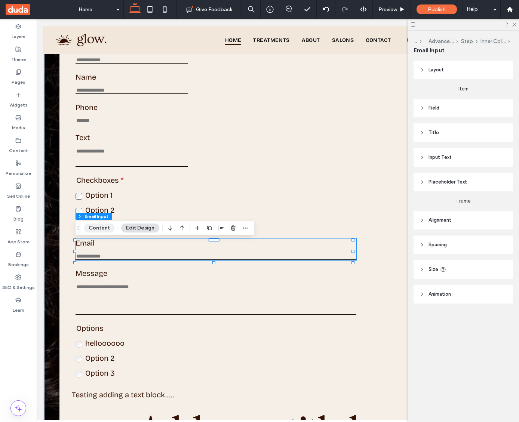
click at [99, 230] on button "Content" at bounding box center [99, 228] width 31 height 9
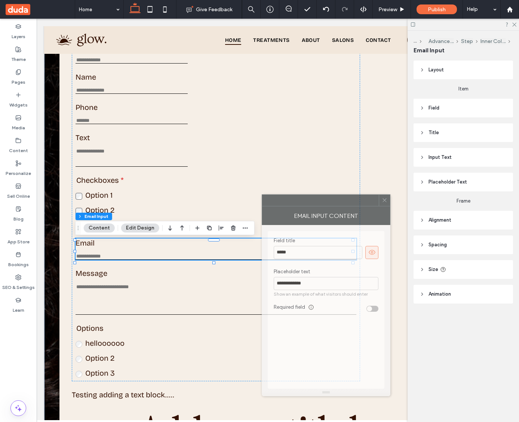
drag, startPoint x: 448, startPoint y: 115, endPoint x: 327, endPoint y: 199, distance: 147.6
click at [327, 199] on div at bounding box center [320, 200] width 117 height 11
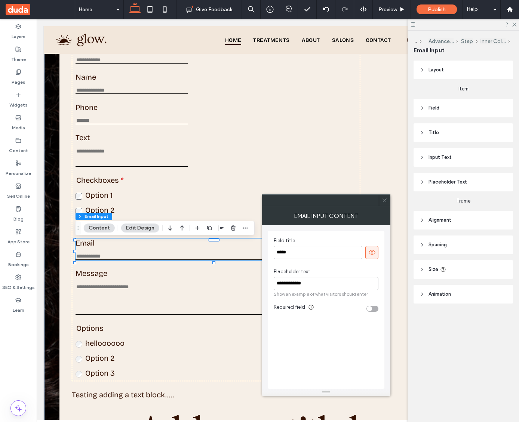
click at [371, 311] on div "toggle" at bounding box center [369, 308] width 5 height 5
click at [373, 256] on icon at bounding box center [372, 252] width 7 height 7
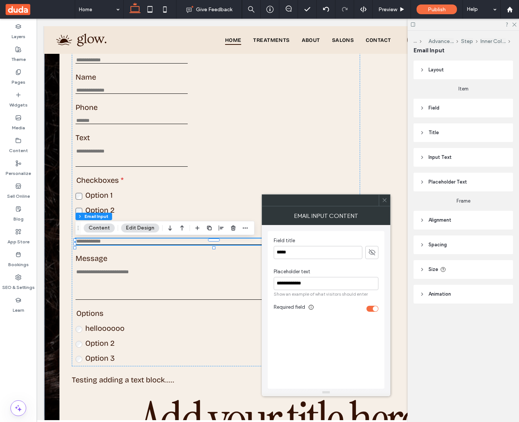
click at [374, 309] on div "toggle" at bounding box center [375, 308] width 5 height 5
click at [374, 310] on div "toggle" at bounding box center [375, 308] width 5 height 5
click at [379, 207] on div "Email Input Content" at bounding box center [326, 216] width 129 height 19
click at [384, 202] on icon at bounding box center [385, 201] width 6 height 6
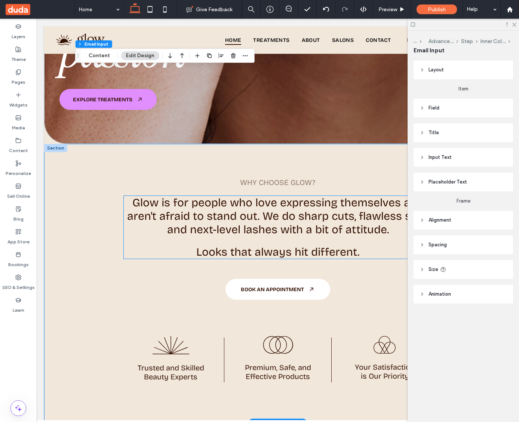
scroll to position [837, 0]
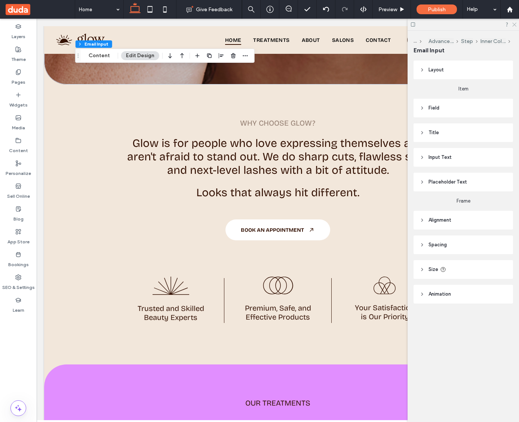
click at [512, 26] on icon at bounding box center [514, 24] width 5 height 5
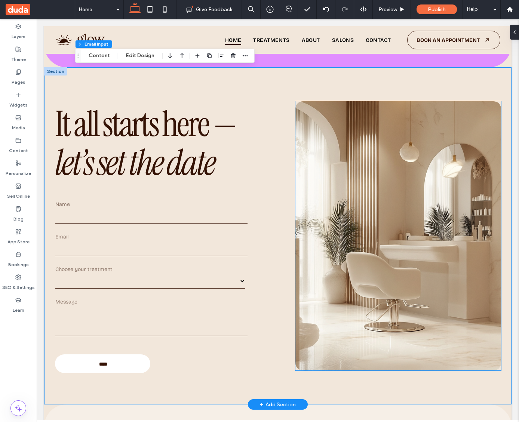
scroll to position [1599, 0]
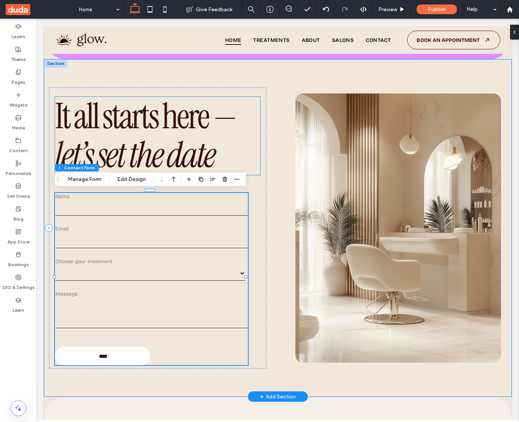
click at [85, 146] on span "let’s set the date" at bounding box center [135, 155] width 160 height 46
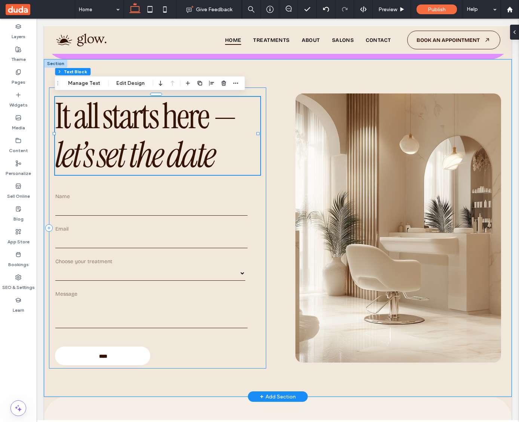
click at [52, 93] on div "**********" at bounding box center [158, 228] width 218 height 281
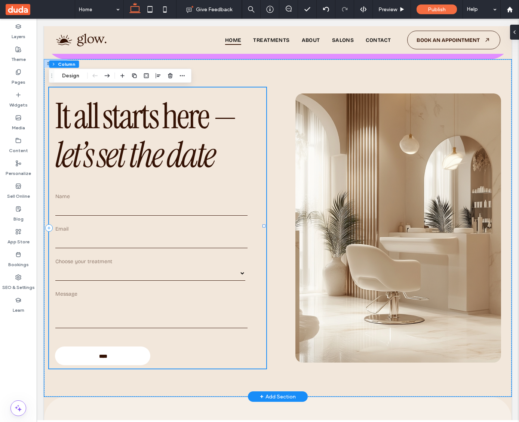
click at [52, 93] on div "**********" at bounding box center [158, 228] width 218 height 281
click at [48, 84] on div "**********" at bounding box center [278, 228] width 468 height 338
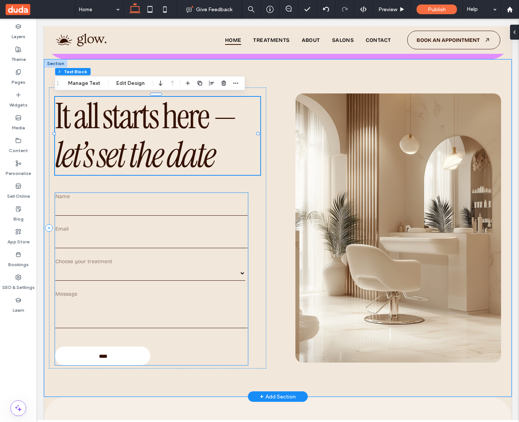
drag, startPoint x: 115, startPoint y: 241, endPoint x: 129, endPoint y: 287, distance: 48.5
click at [115, 241] on input "email" at bounding box center [151, 240] width 193 height 15
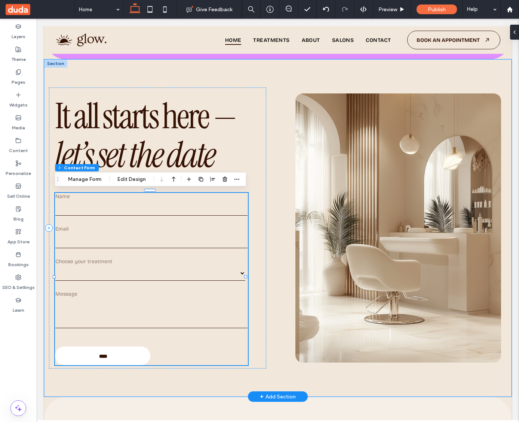
click at [138, 317] on textarea at bounding box center [151, 314] width 193 height 30
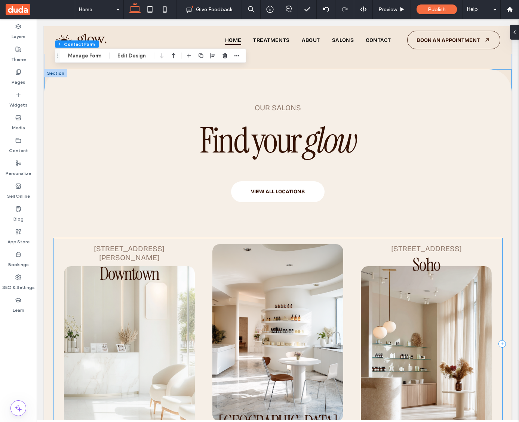
scroll to position [1928, 0]
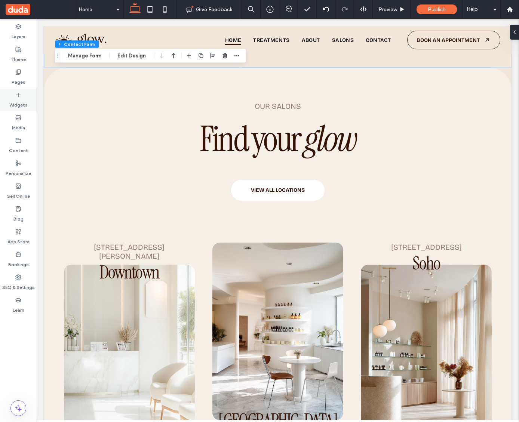
click at [18, 100] on label "Widgets" at bounding box center [18, 103] width 18 height 10
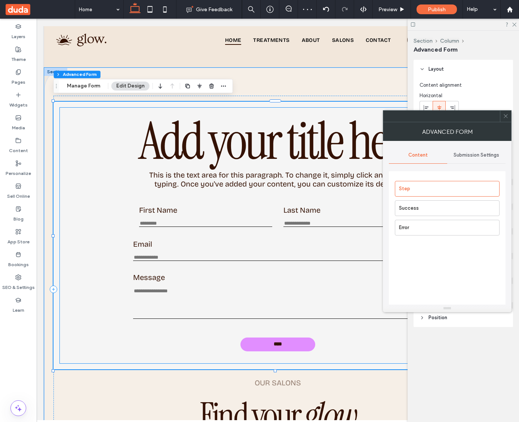
click at [278, 141] on span "Add your title here" at bounding box center [278, 141] width 278 height 68
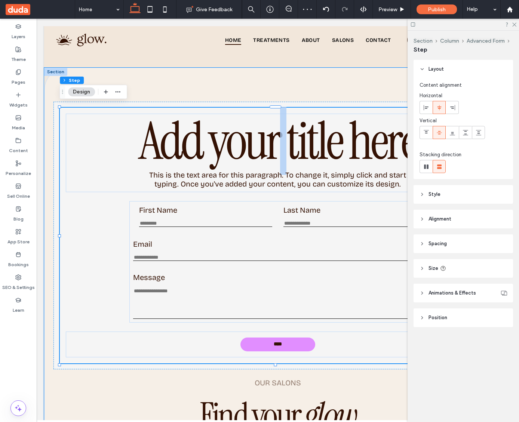
click at [278, 141] on span "Add your title here" at bounding box center [278, 141] width 278 height 68
click at [278, 141] on div "Add your title here" at bounding box center [278, 140] width 375 height 47
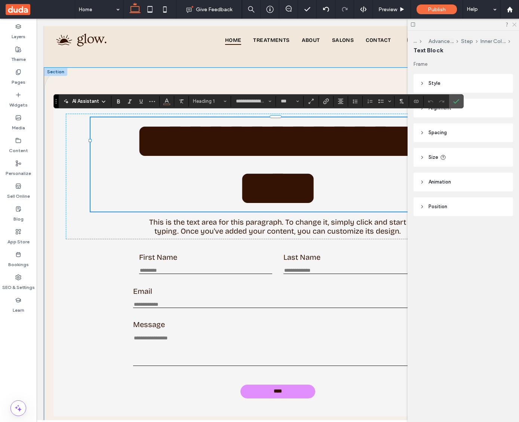
click at [512, 25] on icon at bounding box center [514, 24] width 5 height 5
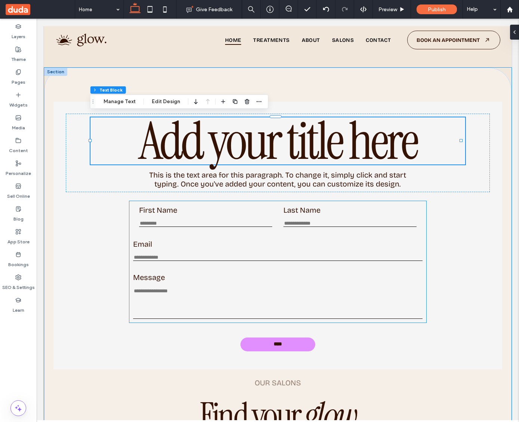
click at [161, 211] on label "First Name" at bounding box center [205, 210] width 133 height 9
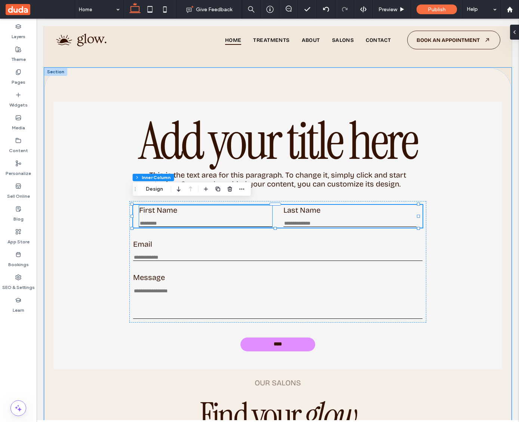
click at [157, 211] on div "First Name This is required" at bounding box center [205, 216] width 133 height 21
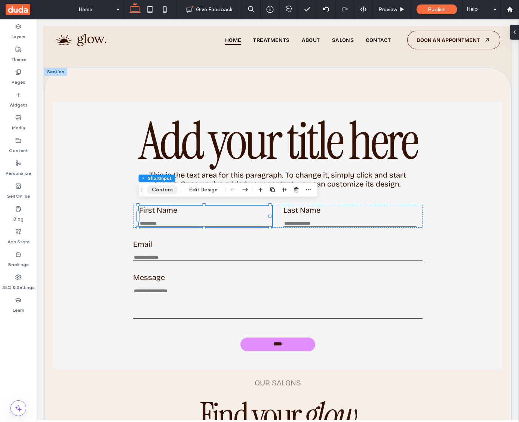
click at [164, 194] on button "Content" at bounding box center [162, 190] width 31 height 9
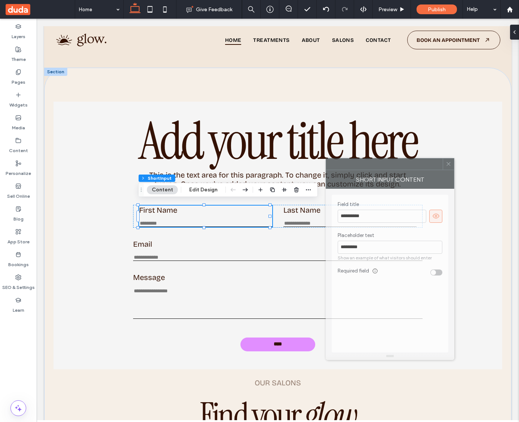
drag, startPoint x: 444, startPoint y: 117, endPoint x: 387, endPoint y: 165, distance: 74.6
click at [387, 165] on div at bounding box center [384, 164] width 117 height 11
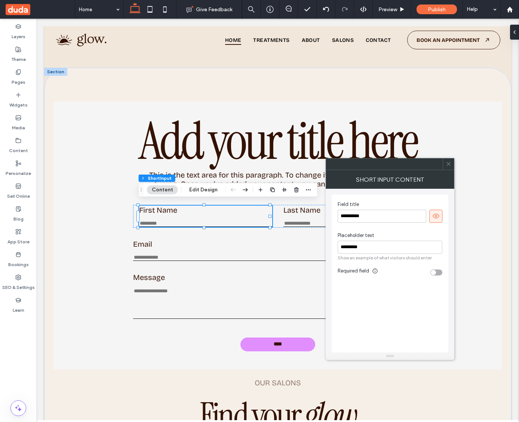
click at [437, 217] on icon at bounding box center [436, 216] width 7 height 7
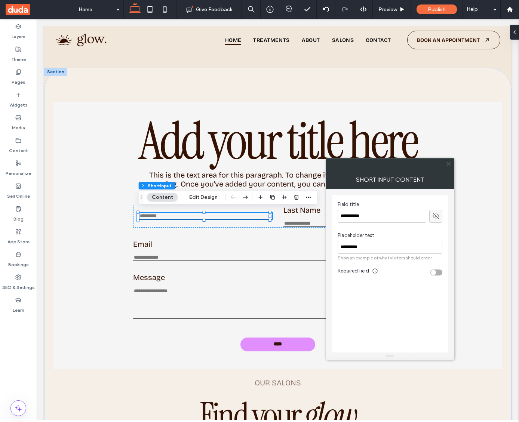
click at [440, 218] on icon at bounding box center [436, 216] width 7 height 7
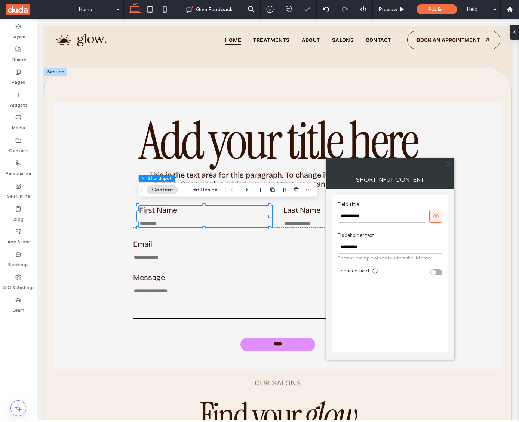
click at [440, 218] on icon at bounding box center [436, 216] width 7 height 7
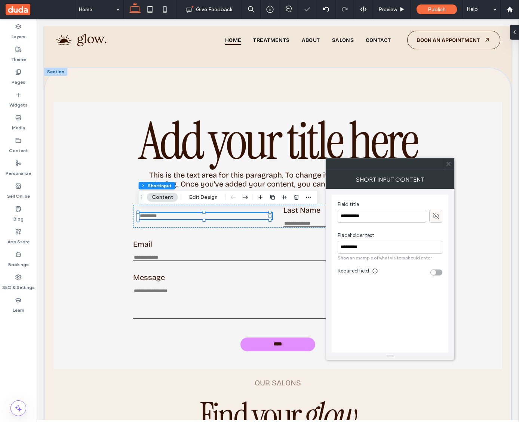
click at [440, 217] on icon at bounding box center [436, 216] width 7 height 7
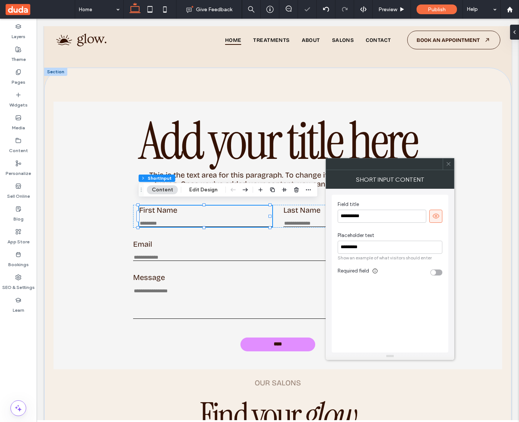
click at [440, 217] on icon at bounding box center [436, 216] width 7 height 7
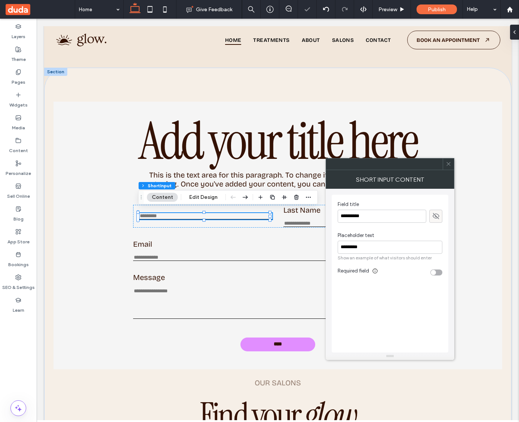
click at [439, 217] on icon at bounding box center [436, 216] width 7 height 7
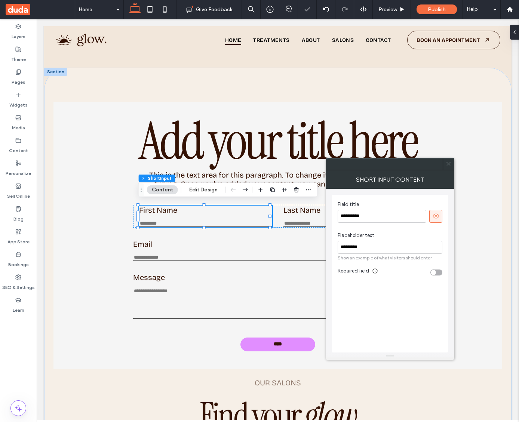
click at [440, 218] on icon at bounding box center [436, 216] width 7 height 7
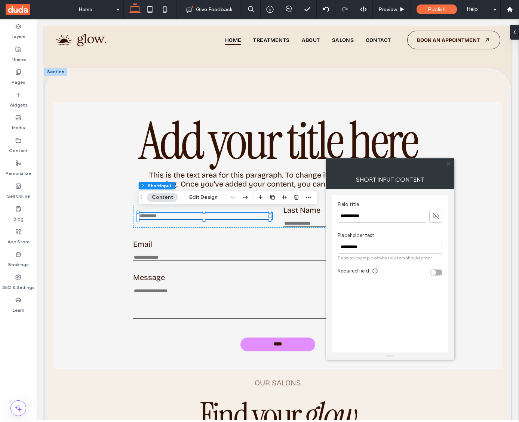
click at [447, 164] on icon at bounding box center [449, 164] width 6 height 6
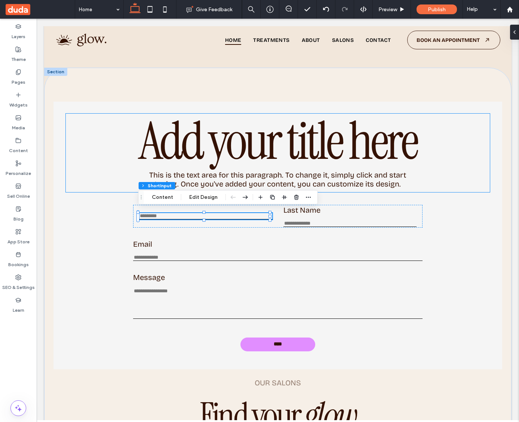
click at [91, 130] on h1 "Add your title here" at bounding box center [278, 140] width 375 height 47
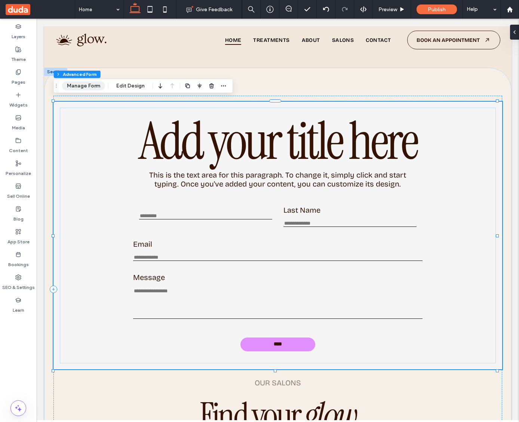
click at [82, 86] on button "Manage Form" at bounding box center [83, 86] width 43 height 9
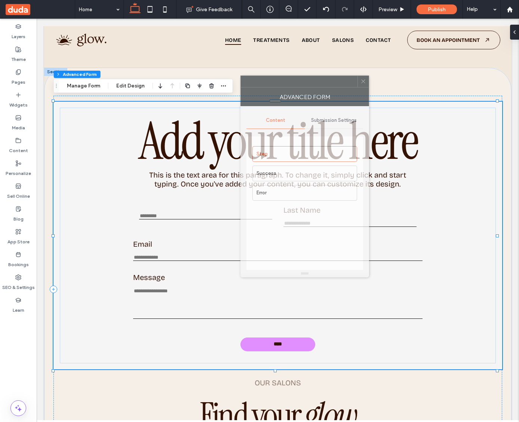
drag, startPoint x: 461, startPoint y: 118, endPoint x: 318, endPoint y: 83, distance: 146.8
click at [318, 83] on div at bounding box center [299, 81] width 117 height 11
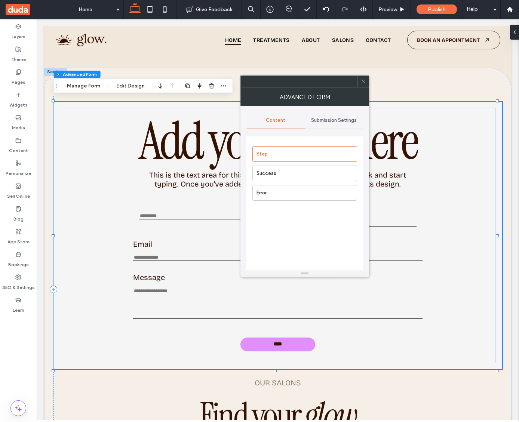
click at [344, 123] on span "Submission Settings" at bounding box center [334, 120] width 46 height 6
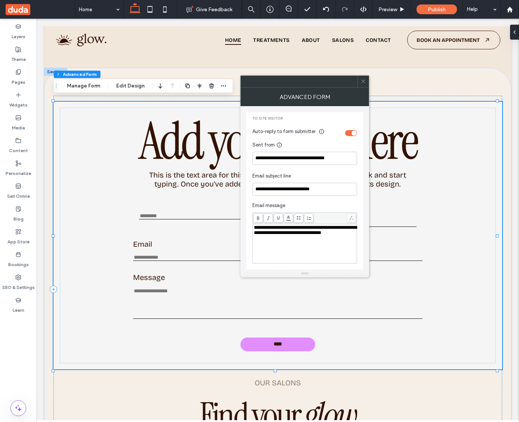
scroll to position [293, 0]
drag, startPoint x: 345, startPoint y: 159, endPoint x: 256, endPoint y: 159, distance: 88.7
click at [256, 159] on input "**********" at bounding box center [305, 158] width 105 height 13
type input "**********"
click at [83, 88] on button "Manage Form" at bounding box center [83, 86] width 43 height 9
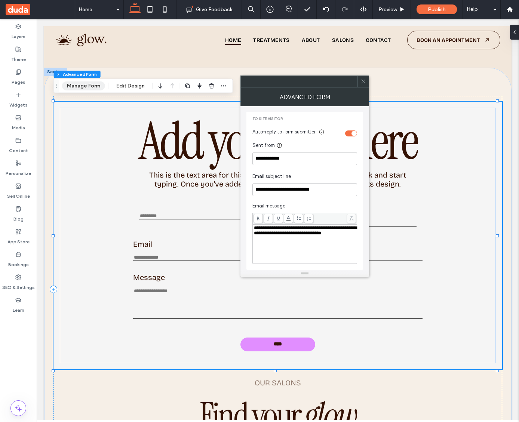
click at [82, 88] on button "Manage Form" at bounding box center [83, 86] width 43 height 9
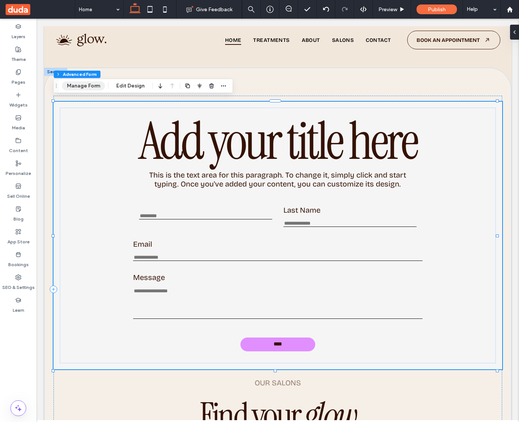
click at [82, 88] on button "Manage Form" at bounding box center [83, 86] width 43 height 9
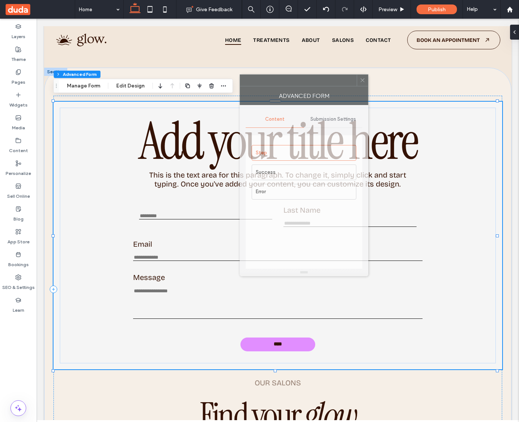
drag, startPoint x: 448, startPoint y: 116, endPoint x: 313, endPoint y: 80, distance: 139.9
click at [313, 80] on div at bounding box center [298, 80] width 117 height 11
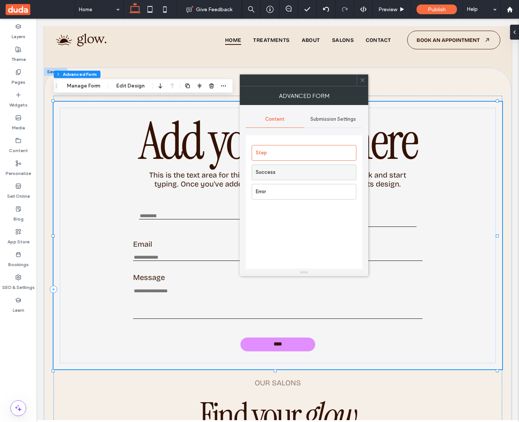
click at [291, 176] on label "Success" at bounding box center [306, 172] width 100 height 15
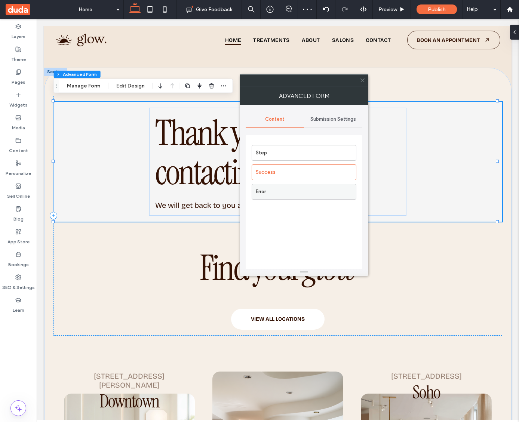
click at [279, 193] on label "Error" at bounding box center [306, 191] width 100 height 15
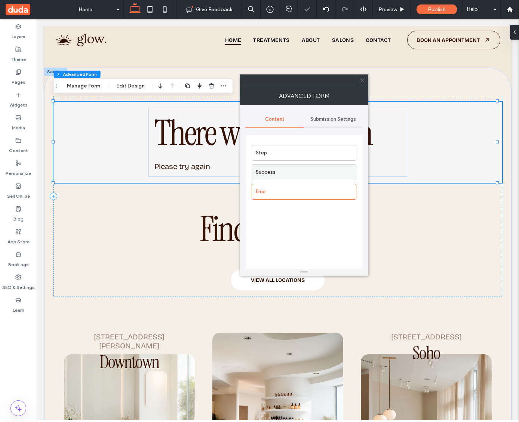
click at [284, 170] on label "Success" at bounding box center [306, 172] width 100 height 15
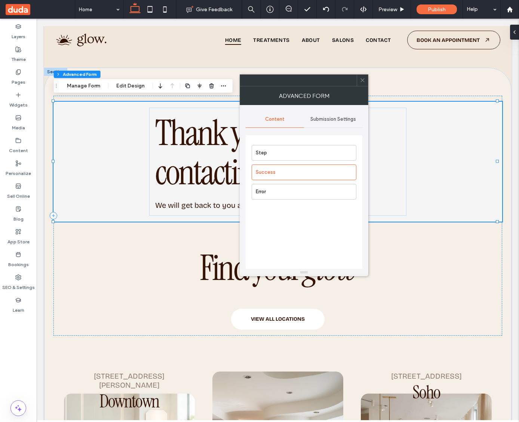
click at [364, 83] on span at bounding box center [363, 80] width 6 height 11
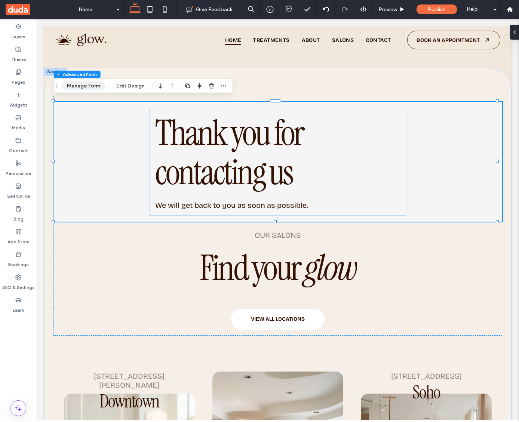
click at [75, 89] on button "Manage Form" at bounding box center [83, 86] width 43 height 9
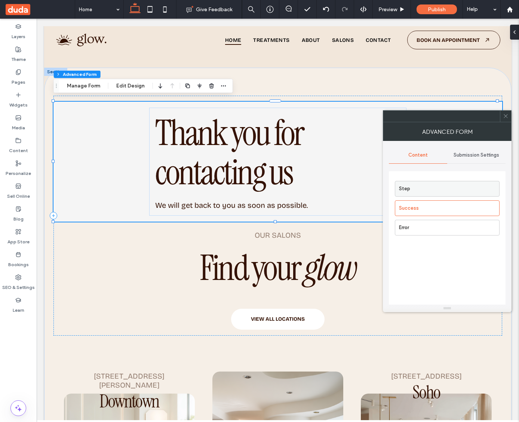
click at [419, 187] on label "Step" at bounding box center [449, 188] width 100 height 15
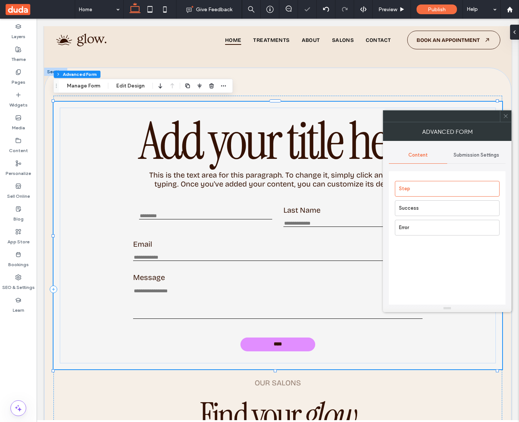
click at [507, 116] on icon at bounding box center [506, 116] width 6 height 6
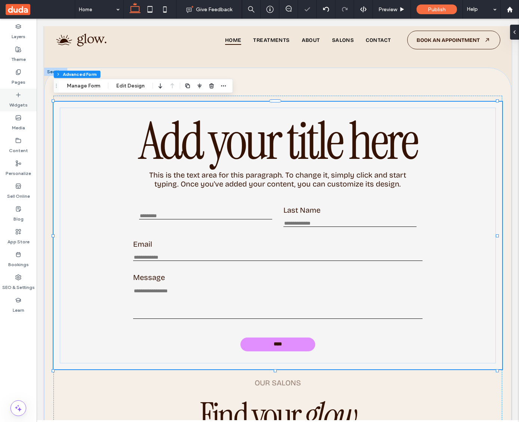
click at [21, 95] on icon at bounding box center [18, 95] width 6 height 6
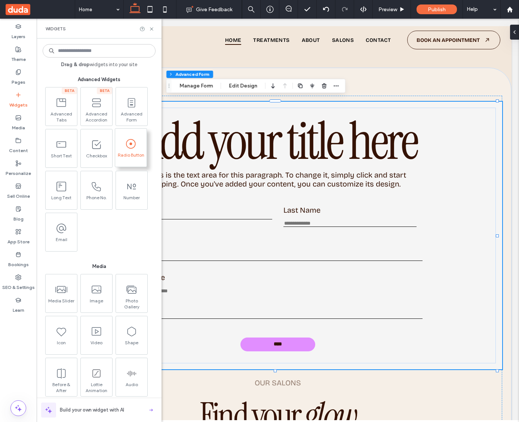
scroll to position [674, 0]
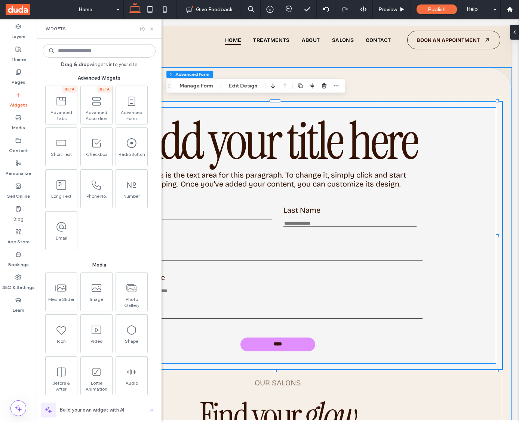
click at [183, 208] on div "This is required Last Name This is required" at bounding box center [277, 216] width 289 height 23
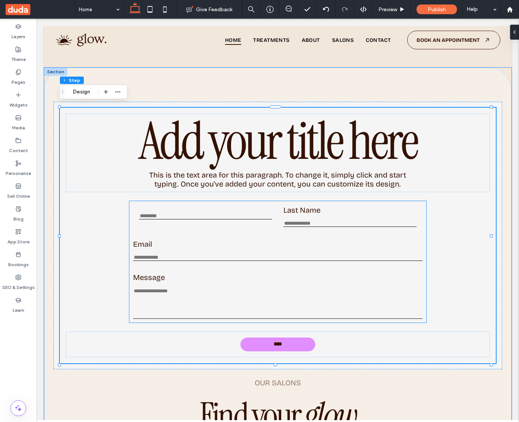
drag, startPoint x: 143, startPoint y: 209, endPoint x: 149, endPoint y: 211, distance: 6.7
click at [143, 209] on div "This is required Last Name This is required" at bounding box center [277, 216] width 289 height 23
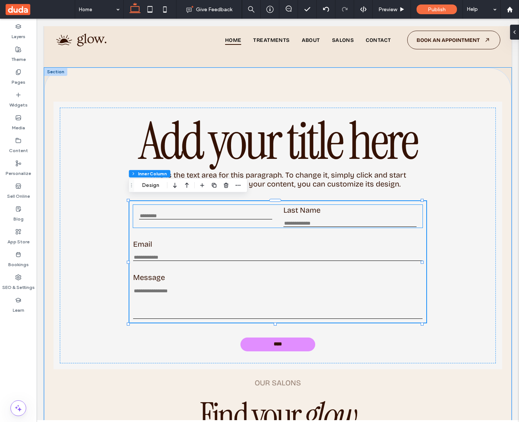
click at [155, 213] on input "text" at bounding box center [205, 216] width 133 height 6
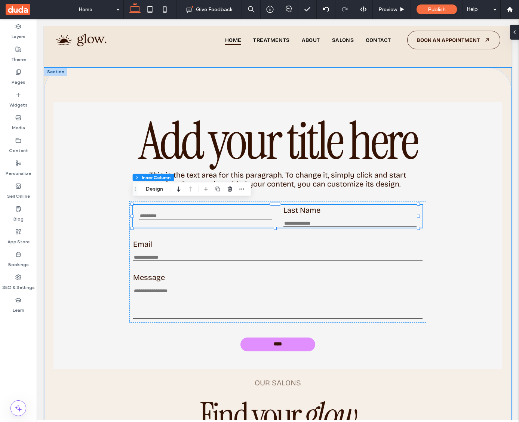
click at [155, 213] on input "text" at bounding box center [205, 216] width 133 height 6
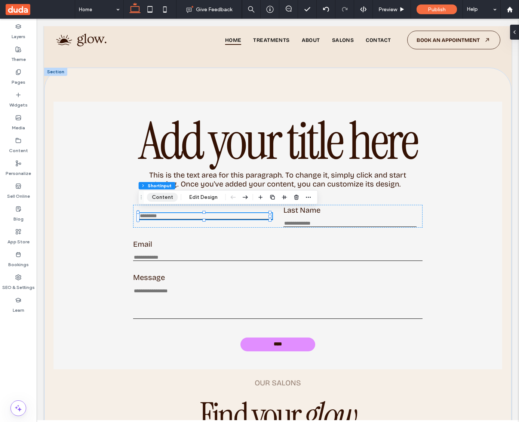
click at [158, 200] on button "Content" at bounding box center [162, 197] width 31 height 9
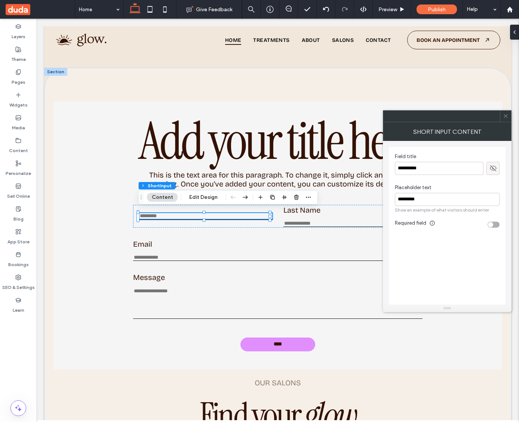
click at [488, 173] on div at bounding box center [493, 168] width 12 height 12
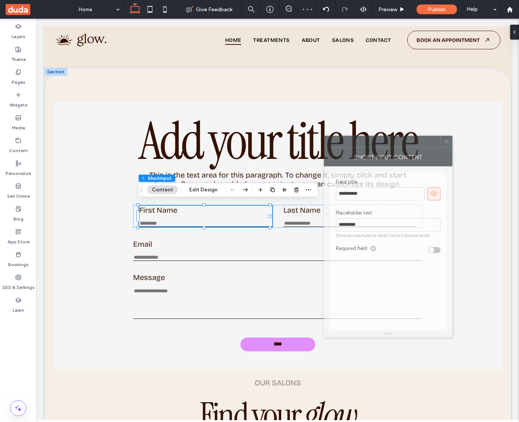
drag, startPoint x: 451, startPoint y: 119, endPoint x: 392, endPoint y: 144, distance: 64.4
click at [392, 144] on div at bounding box center [382, 141] width 117 height 11
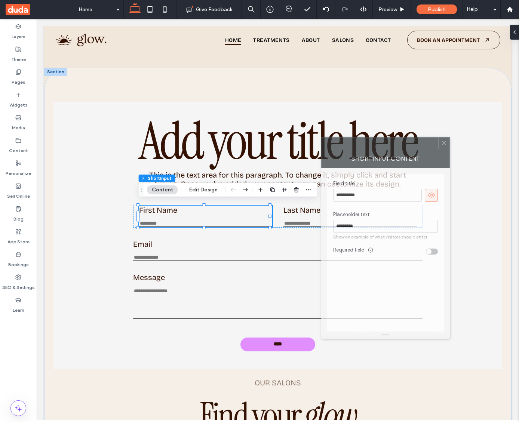
click at [389, 146] on div at bounding box center [380, 143] width 117 height 11
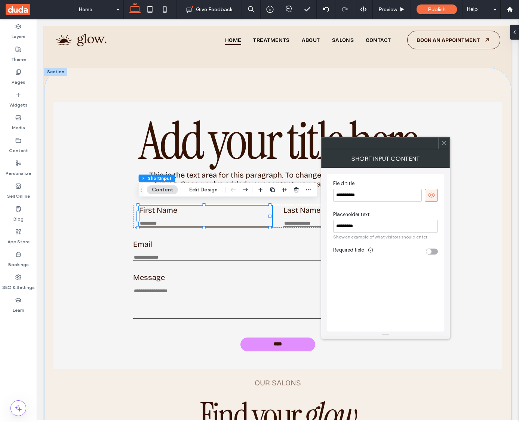
click at [445, 146] on span at bounding box center [445, 143] width 6 height 11
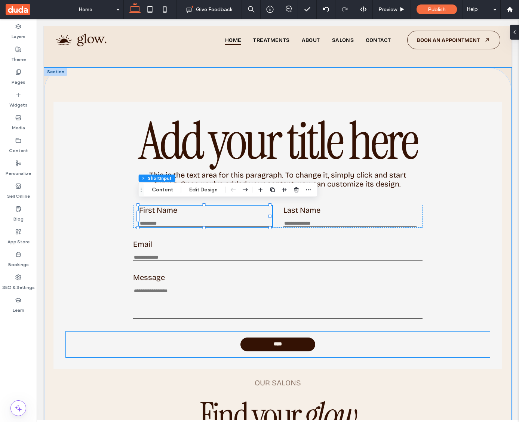
click at [280, 347] on link "****" at bounding box center [278, 345] width 75 height 14
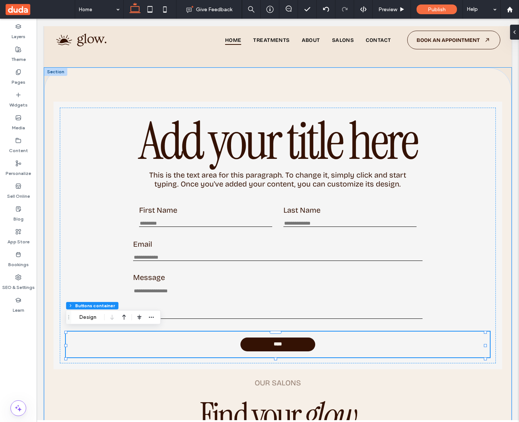
click at [279, 346] on link "****" at bounding box center [278, 345] width 75 height 14
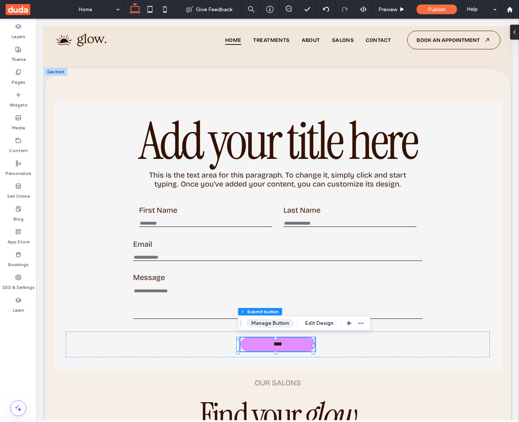
click at [277, 327] on button "Manage Button" at bounding box center [271, 323] width 48 height 9
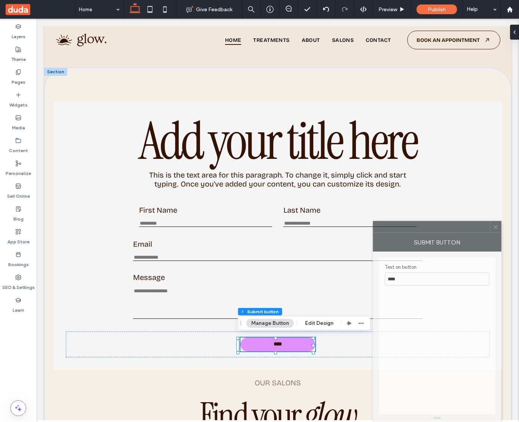
drag, startPoint x: 441, startPoint y: 116, endPoint x: 431, endPoint y: 259, distance: 142.5
click at [431, 259] on div "Submit Button Text on button ****" at bounding box center [437, 321] width 129 height 201
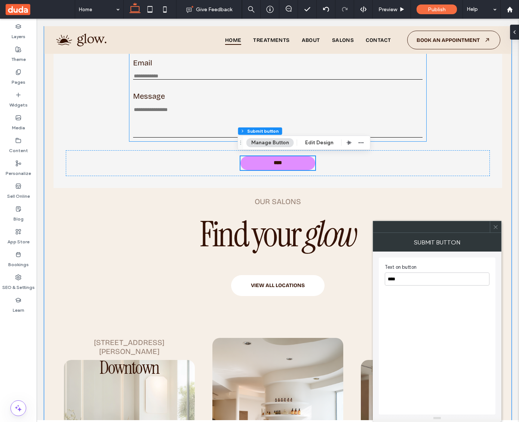
scroll to position [2111, 0]
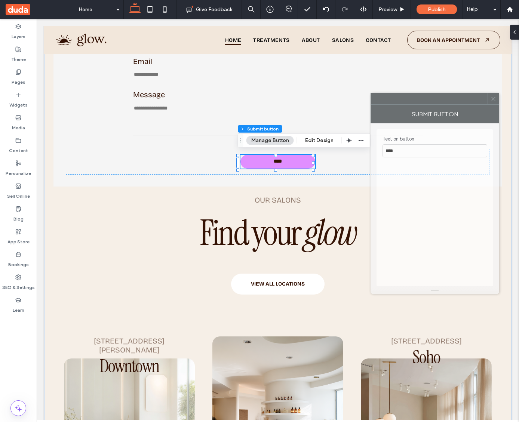
drag, startPoint x: 425, startPoint y: 230, endPoint x: 423, endPoint y: 102, distance: 128.4
click at [423, 102] on div at bounding box center [429, 98] width 117 height 11
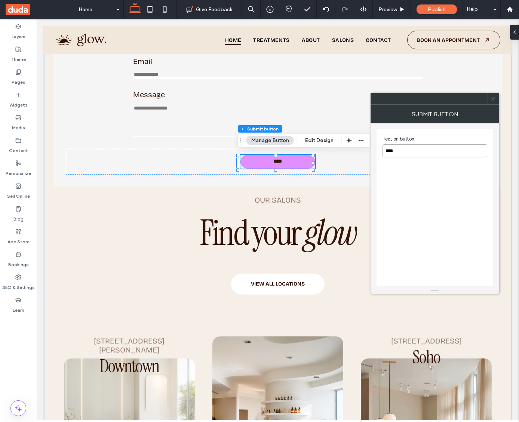
drag, startPoint x: 419, startPoint y: 151, endPoint x: 384, endPoint y: 152, distance: 34.5
click at [384, 152] on input "****" at bounding box center [435, 150] width 105 height 13
type input "******"
click at [470, 174] on div "Text on button ******" at bounding box center [435, 207] width 117 height 157
click at [19, 142] on icon at bounding box center [18, 141] width 6 height 6
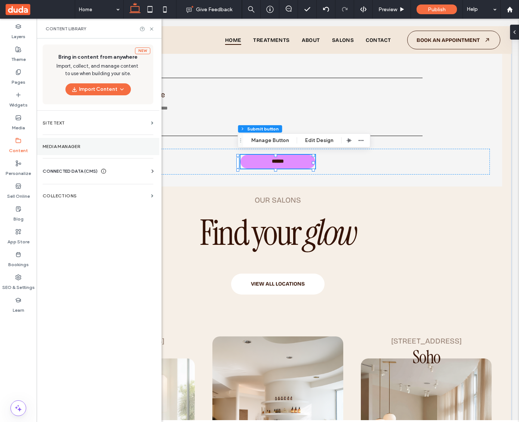
click at [68, 152] on section "Media Manager" at bounding box center [98, 146] width 123 height 17
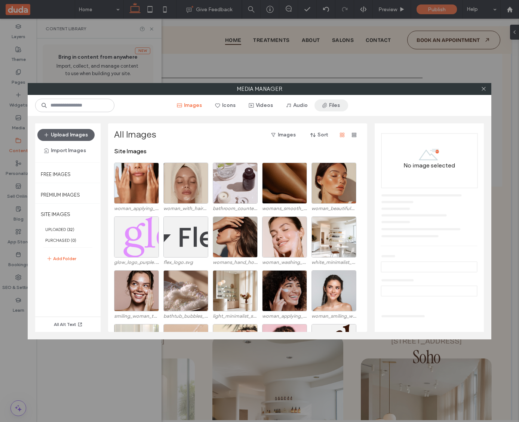
click at [330, 104] on button "Files" at bounding box center [332, 106] width 34 height 12
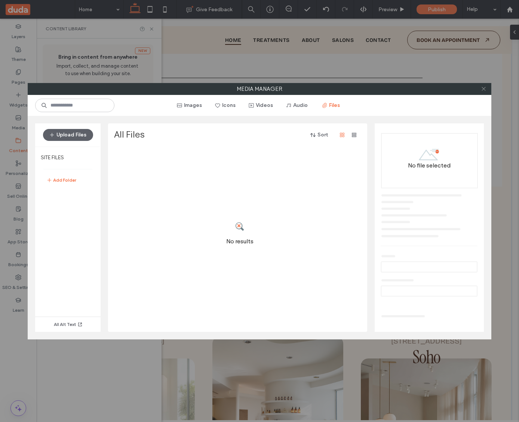
click at [486, 89] on icon at bounding box center [484, 89] width 6 height 6
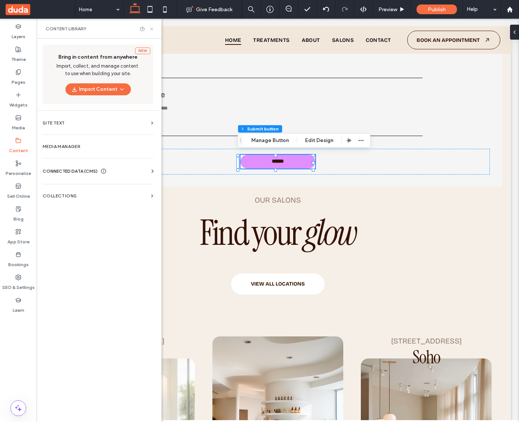
drag, startPoint x: 150, startPoint y: 28, endPoint x: 216, endPoint y: 159, distance: 146.8
click at [150, 28] on icon at bounding box center [152, 29] width 6 height 6
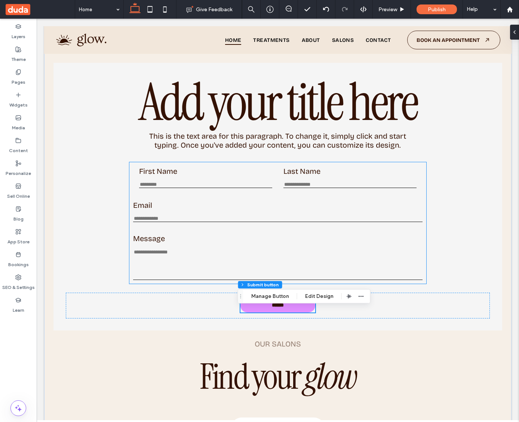
scroll to position [1949, 0]
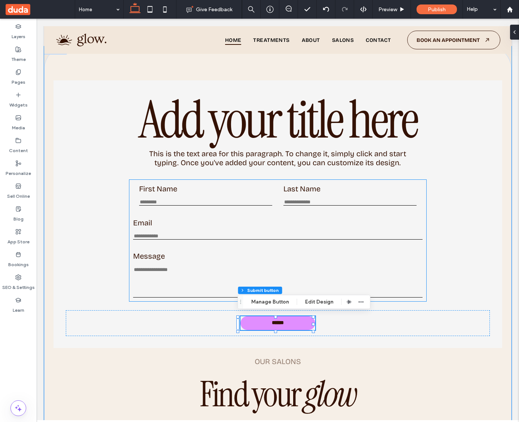
click at [245, 233] on input "Email" at bounding box center [277, 236] width 289 height 6
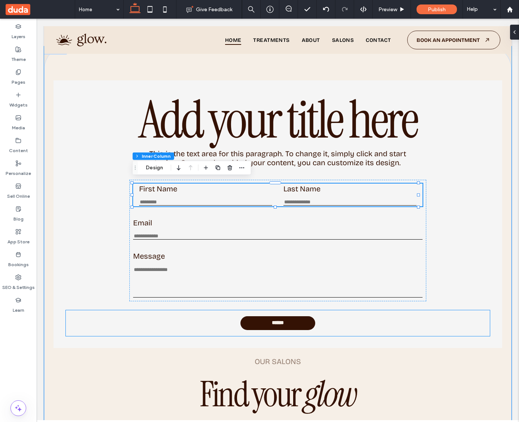
click at [277, 323] on span "******" at bounding box center [278, 323] width 18 height 6
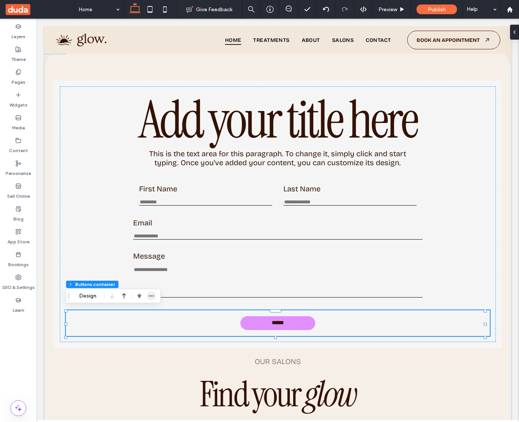
click at [150, 299] on span "button" at bounding box center [151, 296] width 9 height 9
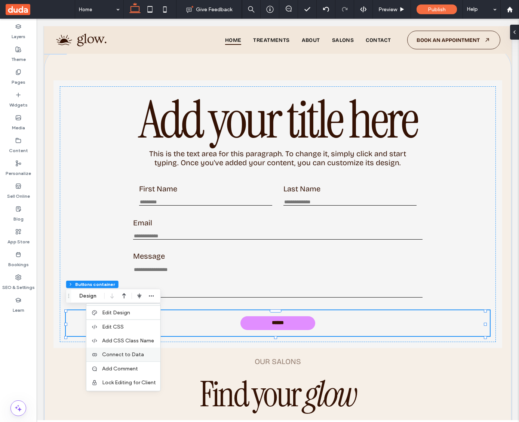
click at [138, 357] on span "Connect to Data" at bounding box center [123, 355] width 42 height 6
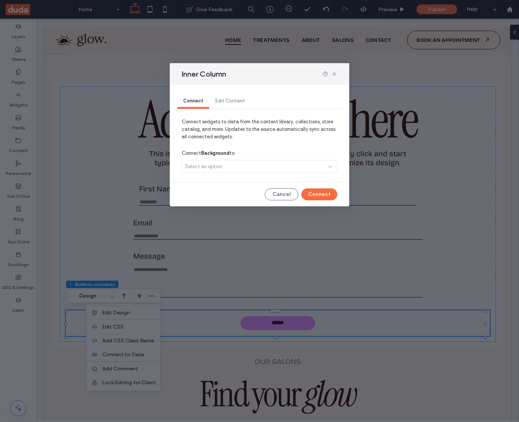
click at [213, 168] on div "Select an option" at bounding box center [260, 168] width 156 height 16
click at [276, 195] on button "Cancel" at bounding box center [282, 195] width 34 height 12
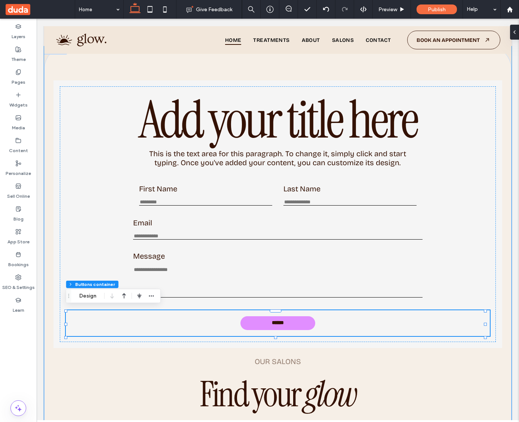
click at [285, 333] on div "******" at bounding box center [278, 324] width 424 height 26
click at [277, 322] on div "******" at bounding box center [278, 324] width 424 height 26
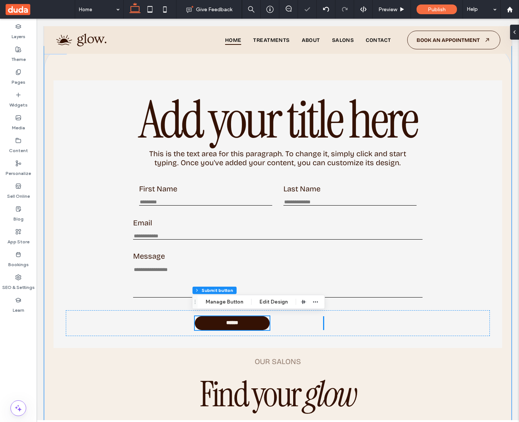
click at [241, 323] on link "******" at bounding box center [232, 324] width 75 height 14
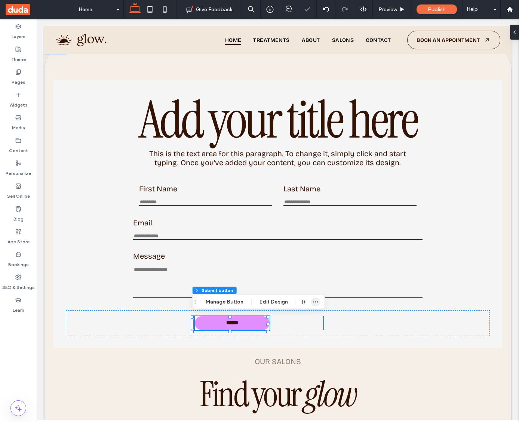
click at [313, 303] on icon "button" at bounding box center [316, 302] width 6 height 6
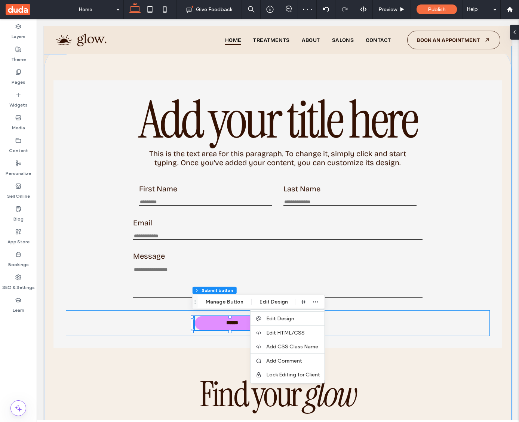
click at [366, 324] on div "******" at bounding box center [278, 324] width 424 height 26
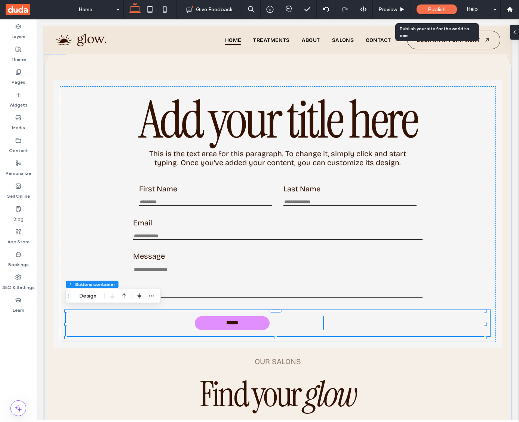
click at [424, 14] on div "Publish" at bounding box center [437, 9] width 40 height 10
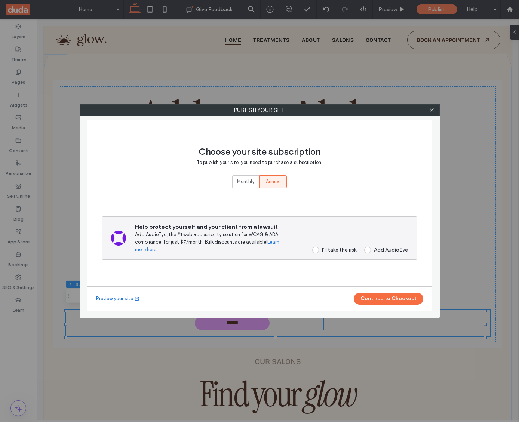
click at [117, 296] on link "Preview your site" at bounding box center [118, 298] width 44 height 7
click at [430, 107] on icon at bounding box center [432, 110] width 6 height 6
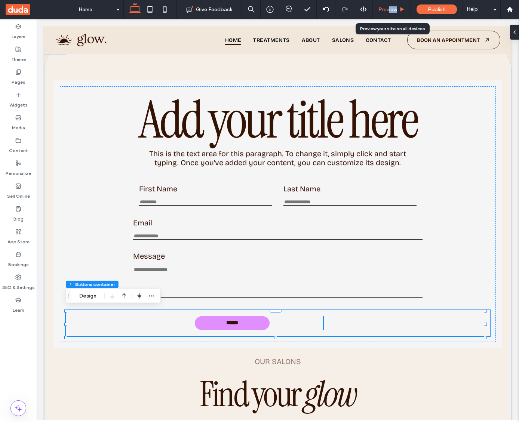
drag, startPoint x: 389, startPoint y: 12, endPoint x: 394, endPoint y: 15, distance: 6.4
click at [389, 12] on div "Preview" at bounding box center [392, 9] width 38 height 19
click at [386, 11] on span "Preview" at bounding box center [388, 9] width 19 height 6
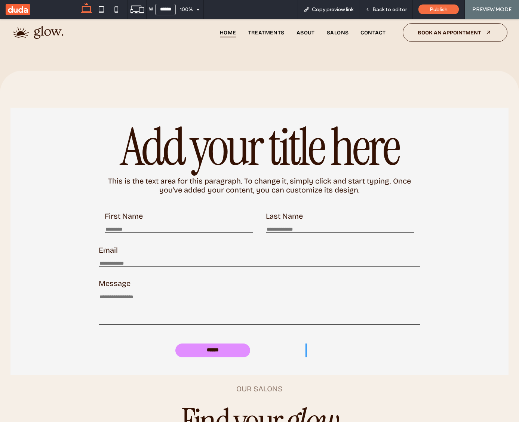
scroll to position [1929, 0]
click at [119, 226] on input "First Name" at bounding box center [179, 229] width 149 height 6
type input "****"
click at [286, 226] on input "Last Name" at bounding box center [340, 229] width 149 height 6
type input "***"
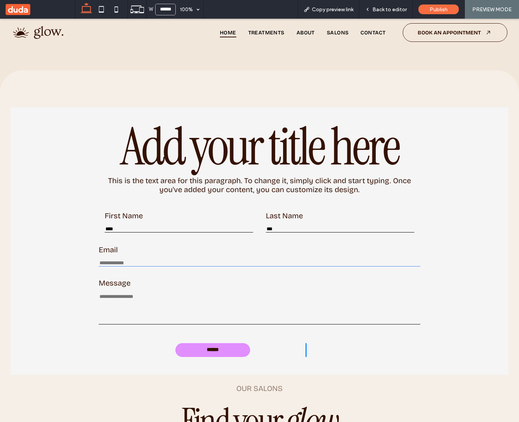
click at [160, 260] on input "Email" at bounding box center [260, 263] width 322 height 6
type input "**********"
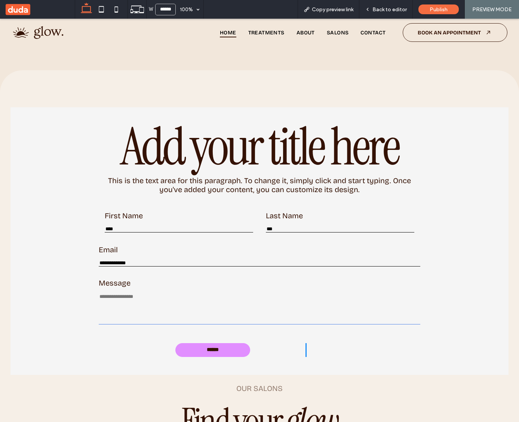
click at [132, 308] on textarea "Message" at bounding box center [260, 309] width 322 height 31
type textarea "**********"
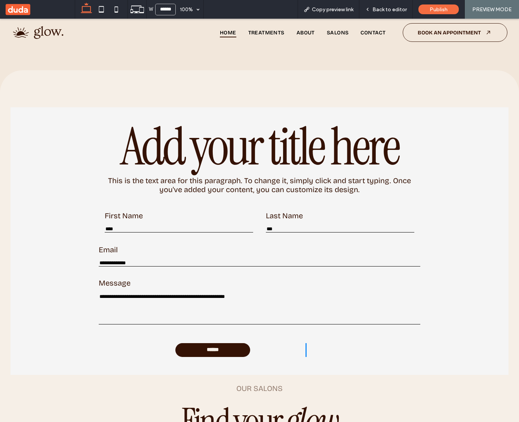
click at [208, 347] on span "******" at bounding box center [213, 350] width 18 height 6
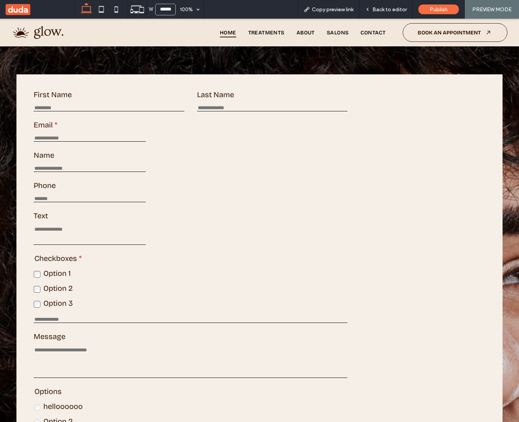
scroll to position [85, 0]
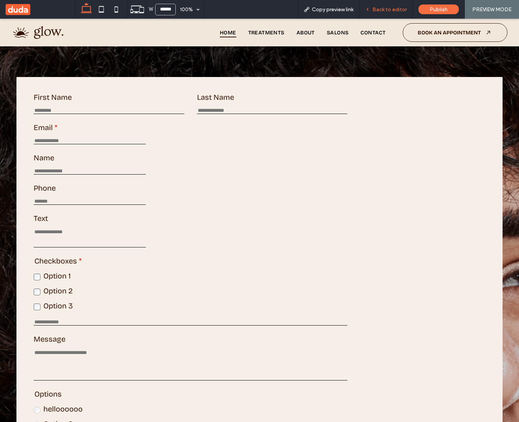
click at [380, 12] on div "Back to editor" at bounding box center [387, 9] width 54 height 19
click at [383, 11] on span "Back to editor" at bounding box center [390, 9] width 34 height 6
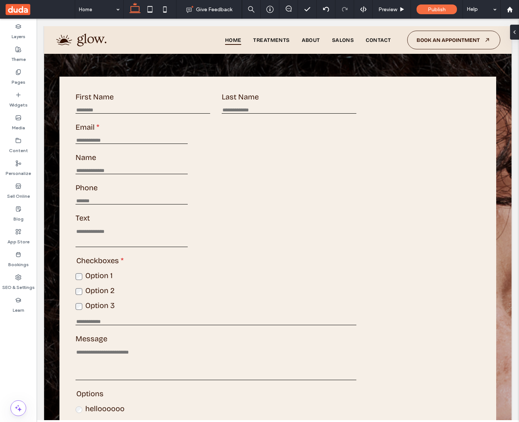
scroll to position [76, 0]
click at [23, 142] on div "Content" at bounding box center [18, 145] width 37 height 23
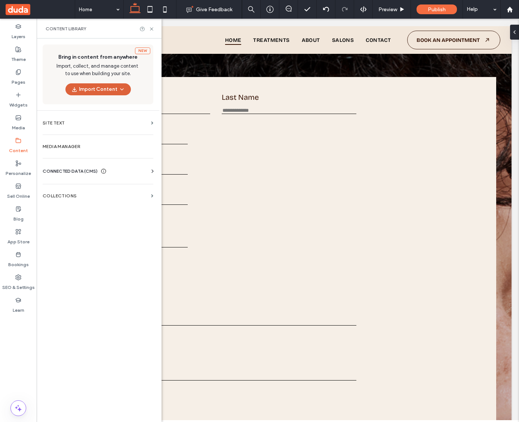
click at [119, 88] on icon "button" at bounding box center [122, 89] width 6 height 6
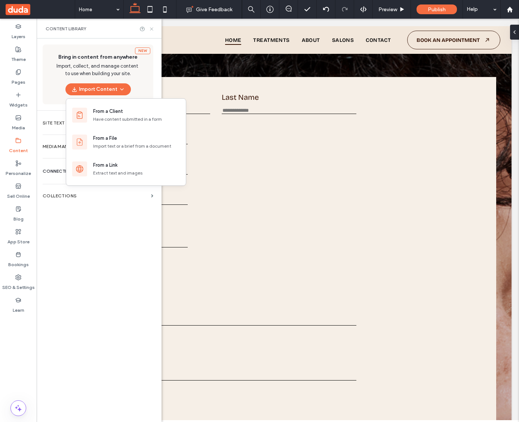
click at [153, 30] on icon at bounding box center [152, 29] width 6 height 6
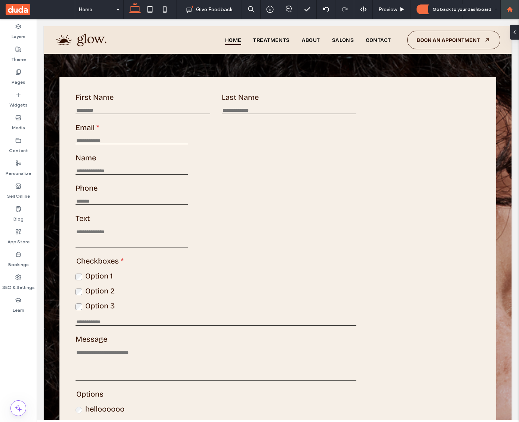
click at [507, 7] on icon at bounding box center [510, 9] width 6 height 6
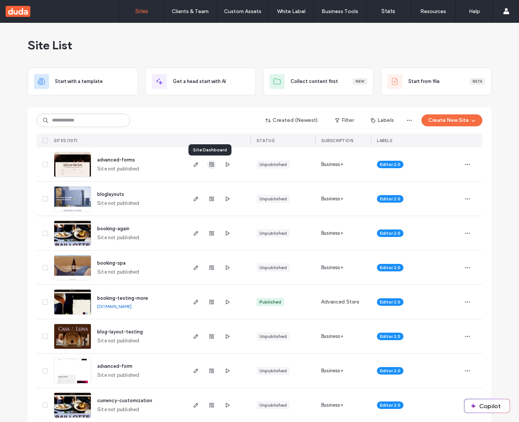
click at [207, 167] on span "button" at bounding box center [211, 164] width 9 height 9
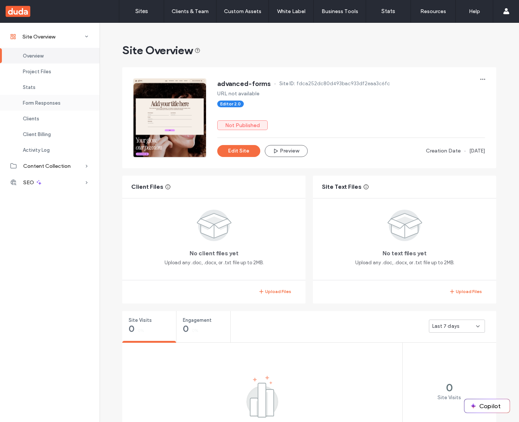
click at [46, 104] on span "Form Responses" at bounding box center [42, 103] width 38 height 6
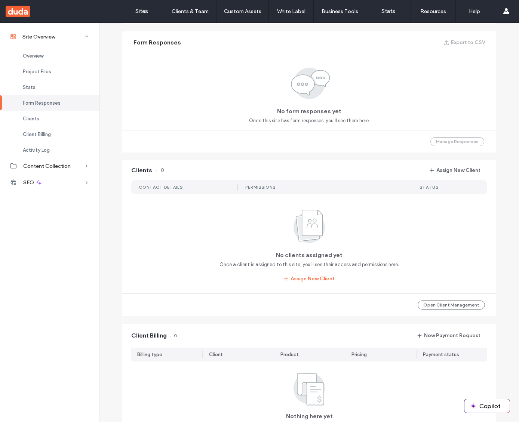
scroll to position [485, 0]
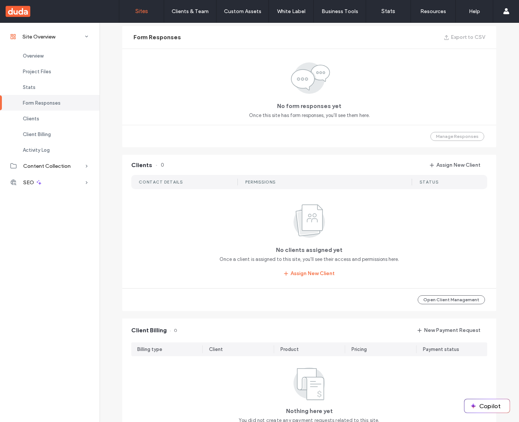
click at [138, 10] on label "Sites" at bounding box center [141, 11] width 13 height 7
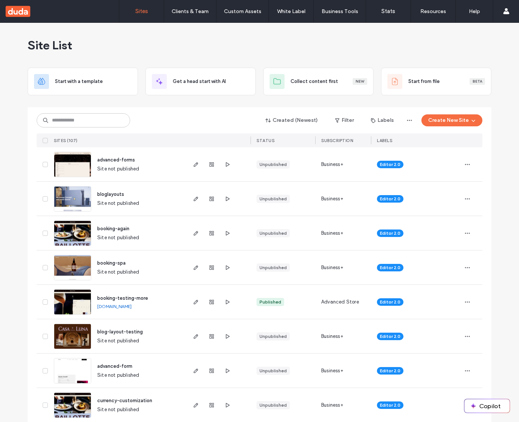
click at [119, 161] on span "advanced-forms" at bounding box center [116, 160] width 38 height 6
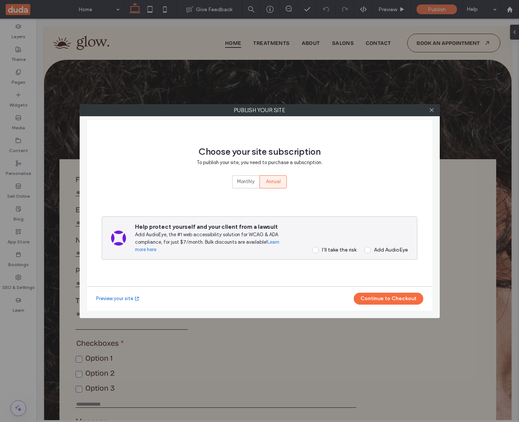
click at [324, 249] on div "I’ll take the risk" at bounding box center [339, 250] width 34 height 6
click at [399, 300] on button "Continue to Checkout" at bounding box center [389, 299] width 70 height 12
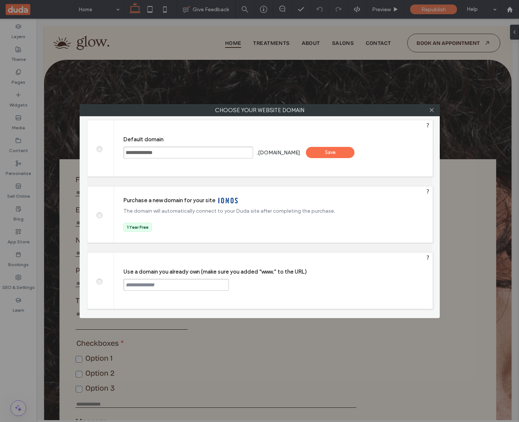
click at [346, 155] on div "Save" at bounding box center [330, 152] width 49 height 11
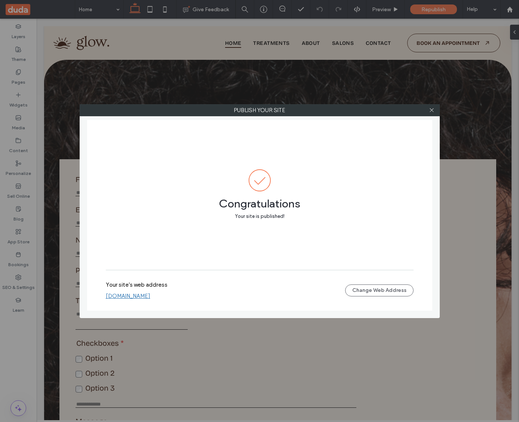
click at [150, 297] on link "[DOMAIN_NAME]" at bounding box center [128, 296] width 45 height 7
click at [431, 110] on use at bounding box center [432, 111] width 4 height 4
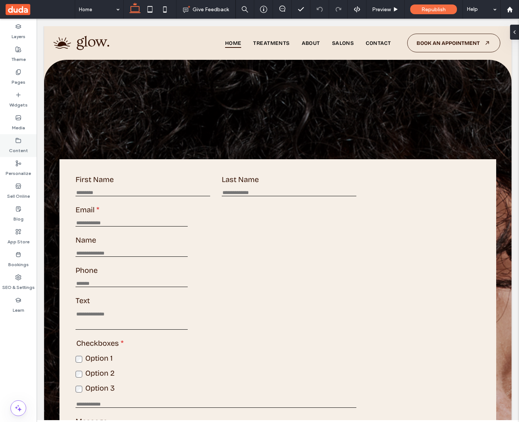
click at [19, 142] on icon at bounding box center [18, 141] width 6 height 6
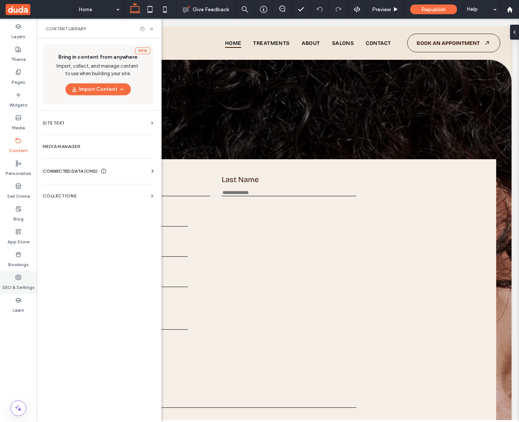
click at [27, 281] on label "SEO & Settings" at bounding box center [18, 286] width 33 height 10
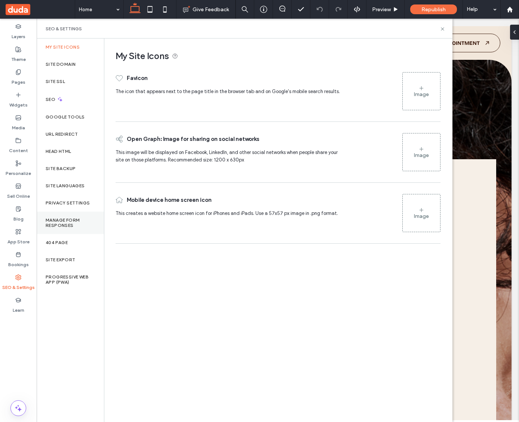
click at [85, 219] on label "Manage Form Responses" at bounding box center [70, 223] width 49 height 10
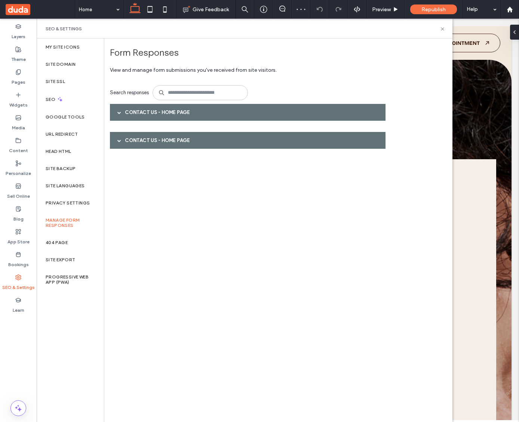
click at [227, 115] on div "Contact Us - Home page" at bounding box center [248, 112] width 276 height 17
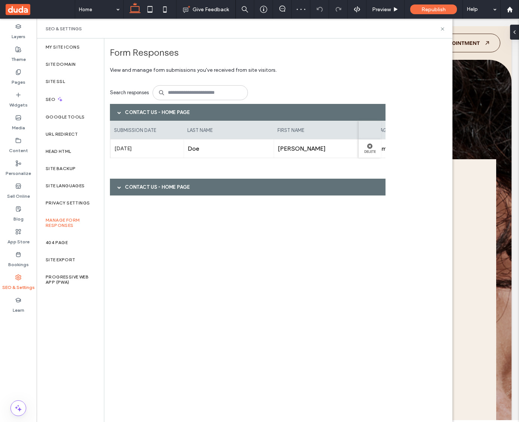
click at [220, 194] on div "Contact Us - Home page" at bounding box center [248, 187] width 276 height 17
